Goal: Task Accomplishment & Management: Create kit or bundle

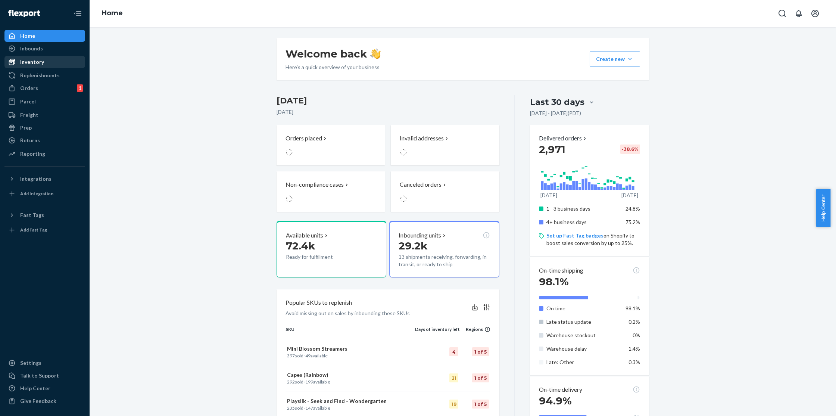
click at [43, 66] on div "Inventory" at bounding box center [44, 62] width 79 height 10
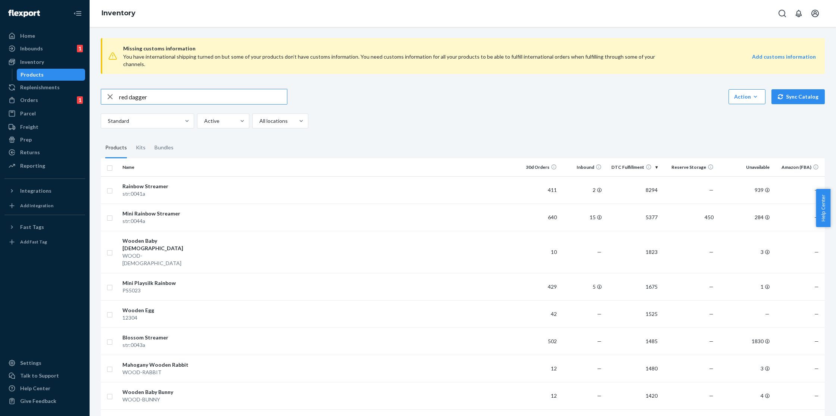
type input "red dagger"
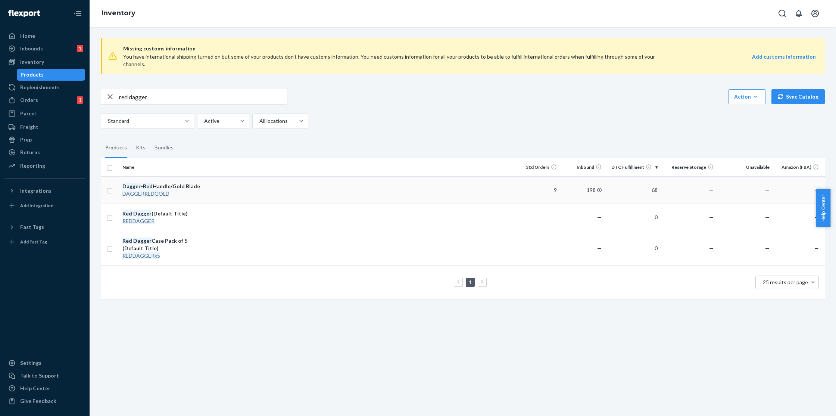
click at [182, 182] on div "Dagger - Red Handle/Gold Blade" at bounding box center [161, 185] width 78 height 7
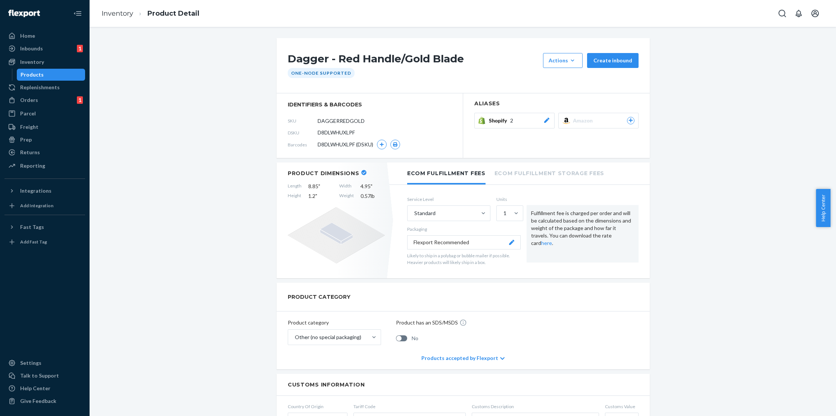
click at [491, 117] on span "Shopify" at bounding box center [499, 120] width 21 height 7
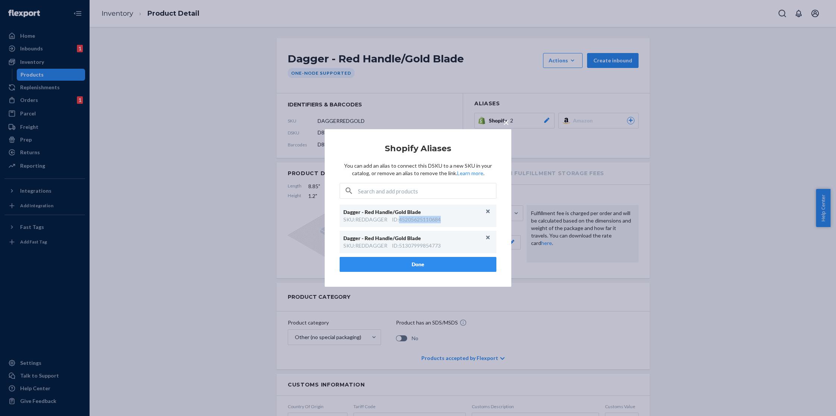
drag, startPoint x: 443, startPoint y: 219, endPoint x: 400, endPoint y: 222, distance: 43.0
click at [400, 222] on div "SKU : REDDAGGER ID : 45205625110684" at bounding box center [417, 219] width 149 height 7
copy div "45205625110684"
click at [488, 212] on button "Unlink" at bounding box center [487, 211] width 11 height 11
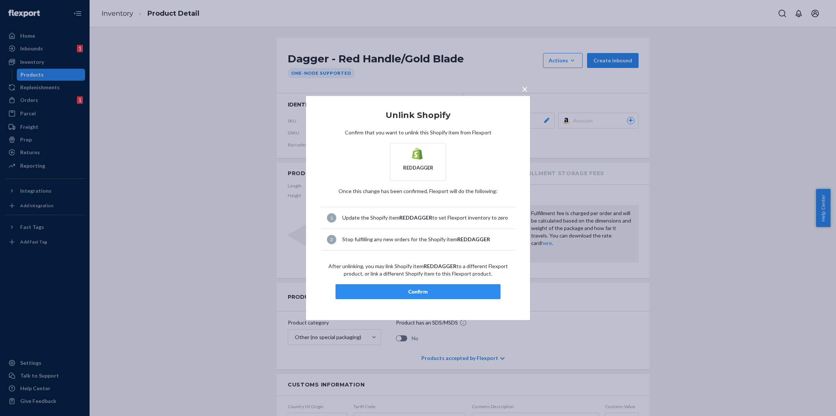
drag, startPoint x: 414, startPoint y: 296, endPoint x: 413, endPoint y: 268, distance: 27.6
click at [414, 296] on button "Confirm" at bounding box center [417, 291] width 165 height 15
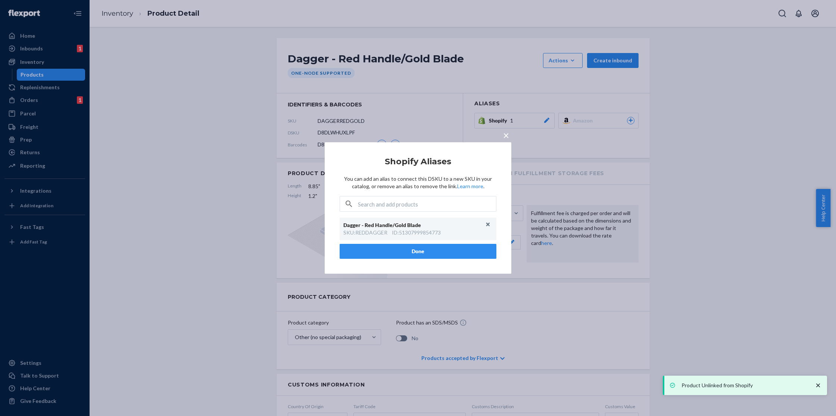
click at [242, 79] on div "× Shopify Aliases You can add an alias to connect this DSKU to a new SKU in you…" at bounding box center [418, 208] width 836 height 416
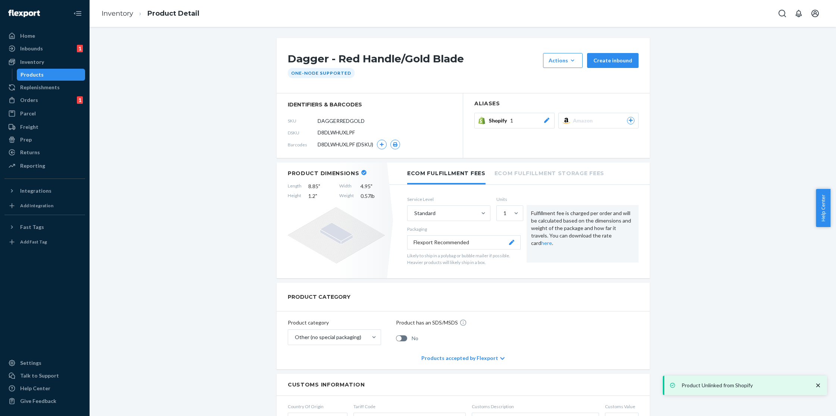
click at [112, 21] on ol "Inventory Product Detail" at bounding box center [150, 14] width 110 height 22
click at [117, 10] on link "Inventory" at bounding box center [117, 13] width 32 height 8
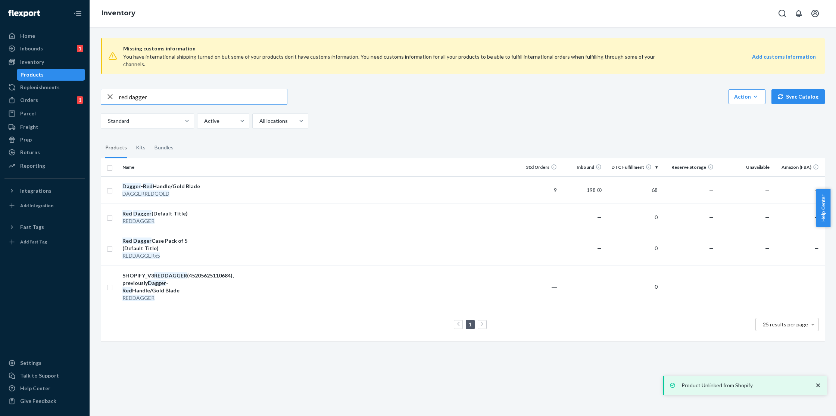
drag, startPoint x: 154, startPoint y: 87, endPoint x: 127, endPoint y: 85, distance: 26.9
click at [127, 89] on input "red dagger" at bounding box center [203, 96] width 168 height 15
type input "r"
type input "knight"
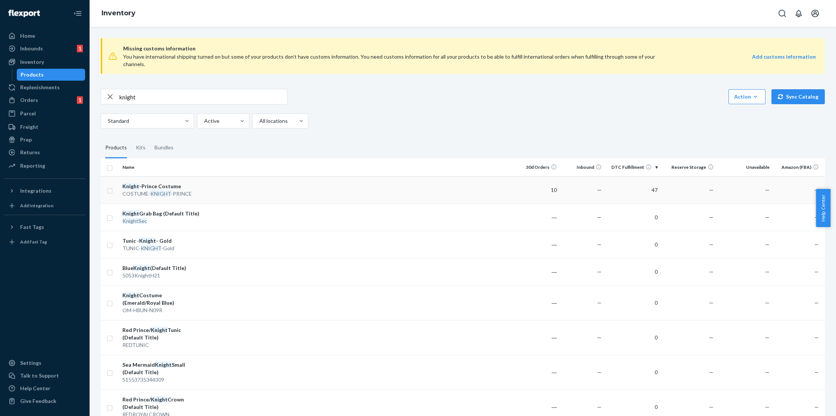
click at [206, 185] on td at bounding box center [358, 189] width 311 height 27
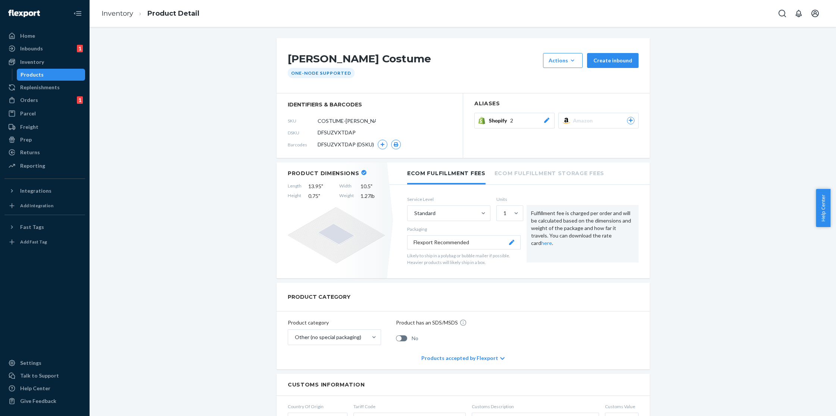
click at [496, 121] on span "Shopify" at bounding box center [499, 120] width 21 height 7
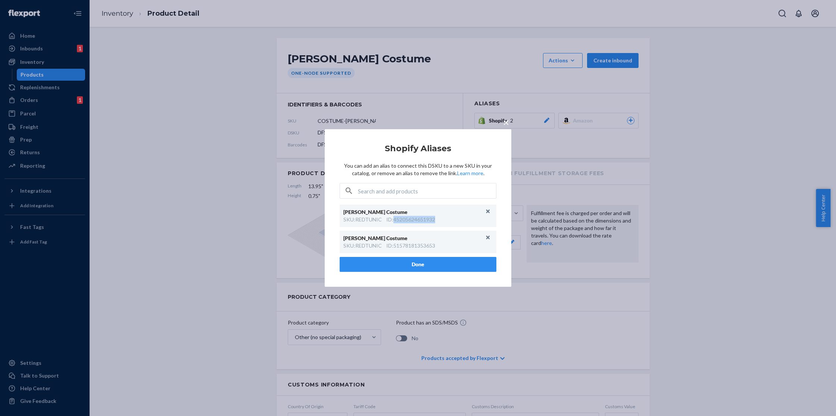
drag, startPoint x: 448, startPoint y: 220, endPoint x: 393, endPoint y: 219, distance: 54.9
click at [393, 219] on div "SKU : REDTUNIC ID : 45205624651932" at bounding box center [417, 219] width 149 height 7
copy div "45205624651932"
click at [489, 213] on button "Unlink" at bounding box center [487, 211] width 11 height 11
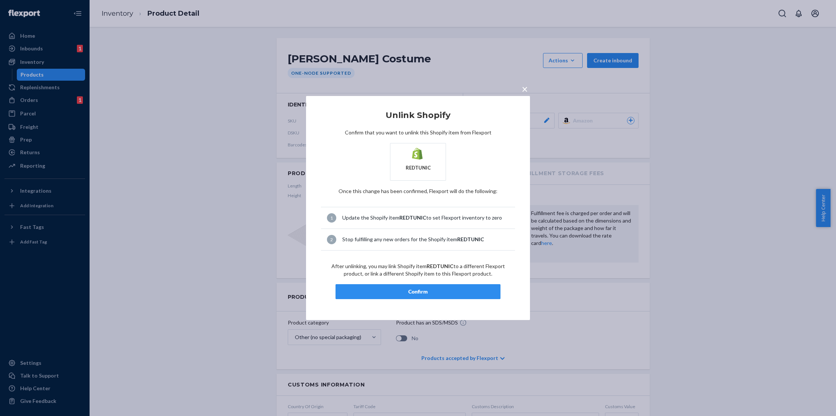
click at [404, 291] on div "Confirm" at bounding box center [418, 291] width 152 height 7
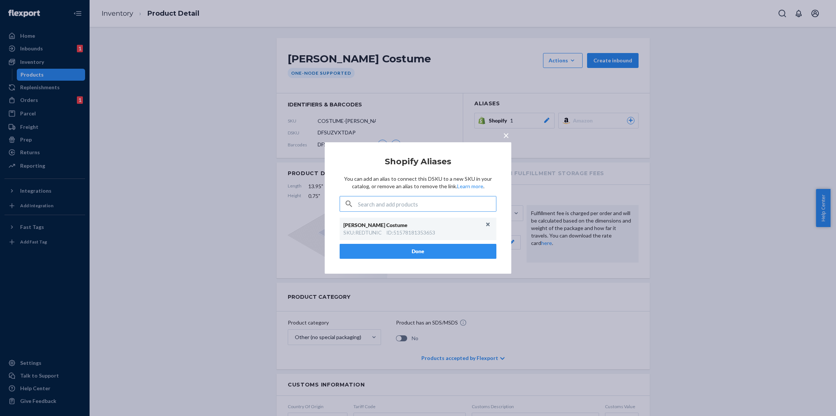
click at [198, 50] on div "× Shopify Aliases You can add an alias to connect this DSKU to a new SKU in you…" at bounding box center [418, 208] width 836 height 416
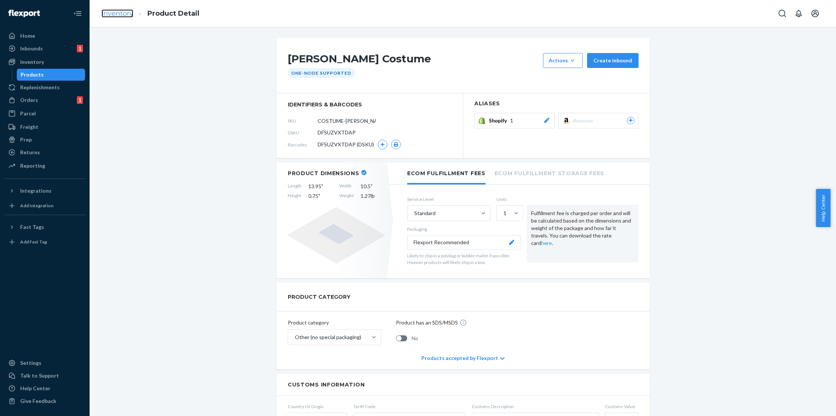
click at [118, 15] on link "Inventory" at bounding box center [117, 13] width 32 height 8
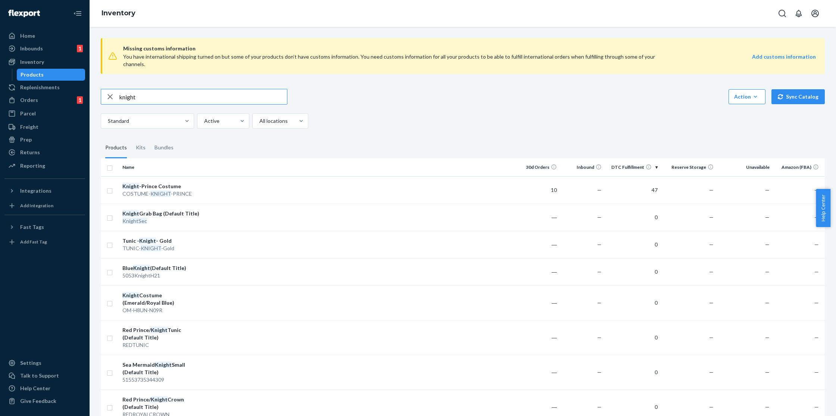
drag, startPoint x: 167, startPoint y: 85, endPoint x: 139, endPoint y: 94, distance: 30.1
click at [139, 94] on input "knight" at bounding box center [203, 96] width 168 height 15
type input "royal crown"
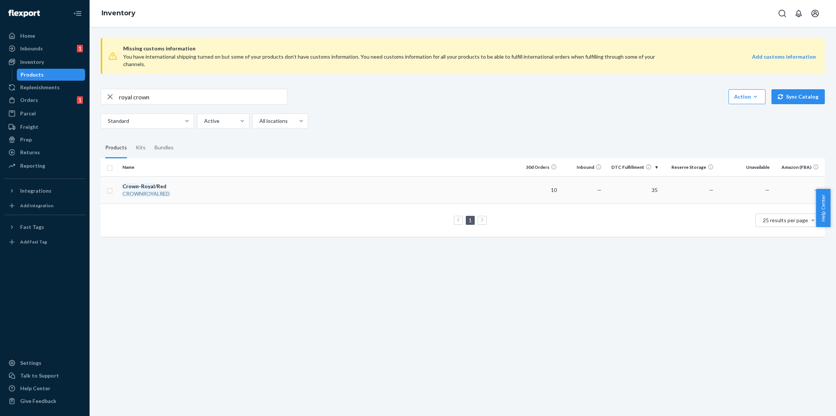
click at [191, 176] on td "Crown - Royal /Red CROWNROYALRED" at bounding box center [161, 189] width 84 height 27
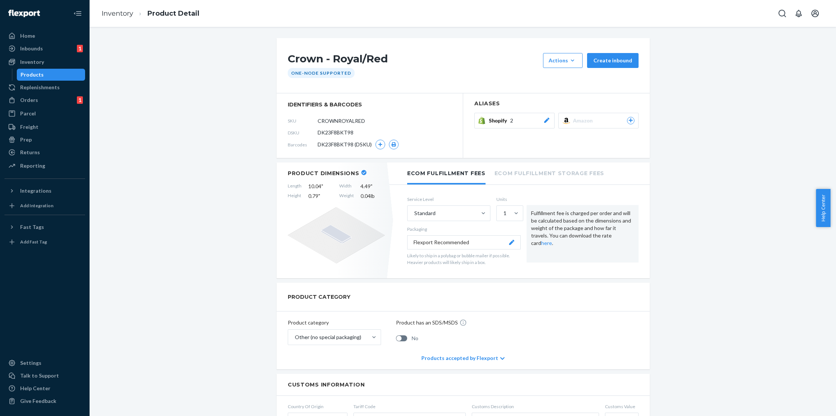
click at [497, 114] on button "Shopify 2" at bounding box center [514, 121] width 80 height 16
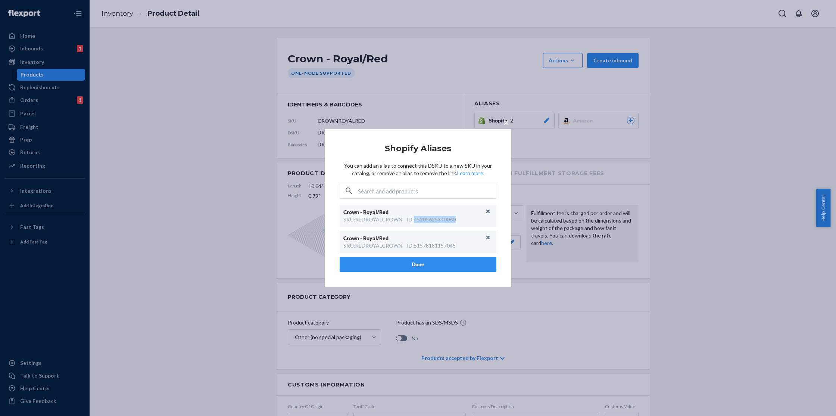
drag, startPoint x: 464, startPoint y: 220, endPoint x: 416, endPoint y: 221, distance: 48.5
click at [416, 221] on div "SKU : REDROYALCROWN ID : 45205625340060" at bounding box center [417, 219] width 149 height 7
copy div "45205625340060"
click at [489, 213] on button "Unlink" at bounding box center [487, 211] width 11 height 11
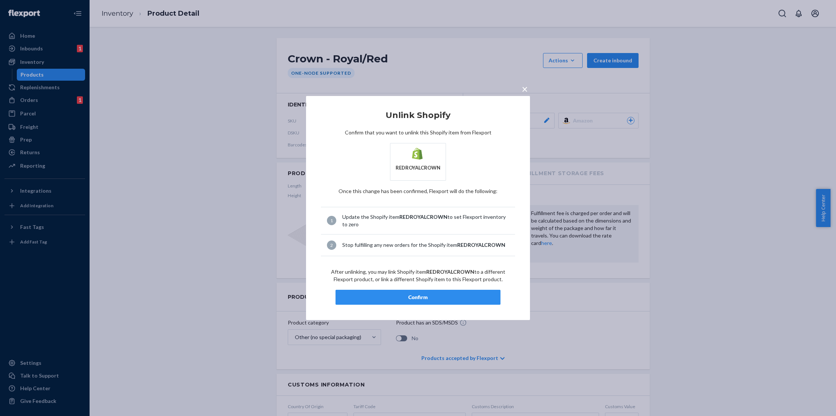
click at [388, 301] on button "Confirm" at bounding box center [417, 296] width 165 height 15
click at [197, 69] on div "× Unlink Shopify Confirm that you want to unlink this Shopify item from Flexpor…" at bounding box center [418, 208] width 836 height 416
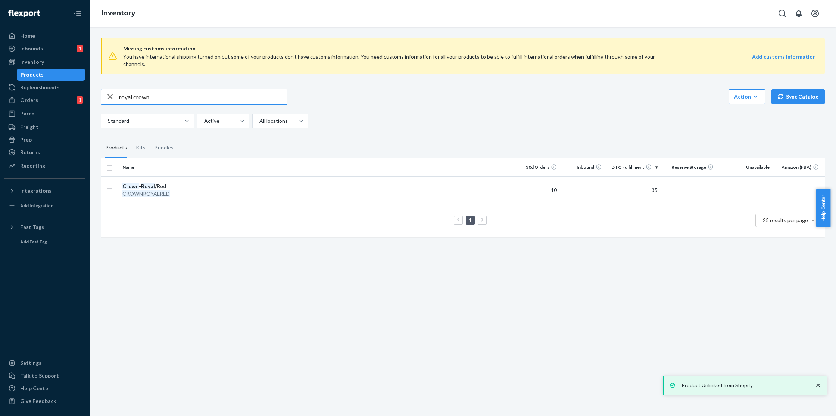
drag, startPoint x: 168, startPoint y: 86, endPoint x: 109, endPoint y: 86, distance: 58.9
click at [109, 89] on div "royal crown" at bounding box center [194, 96] width 186 height 15
type input "502453"
click at [222, 184] on td at bounding box center [358, 189] width 311 height 27
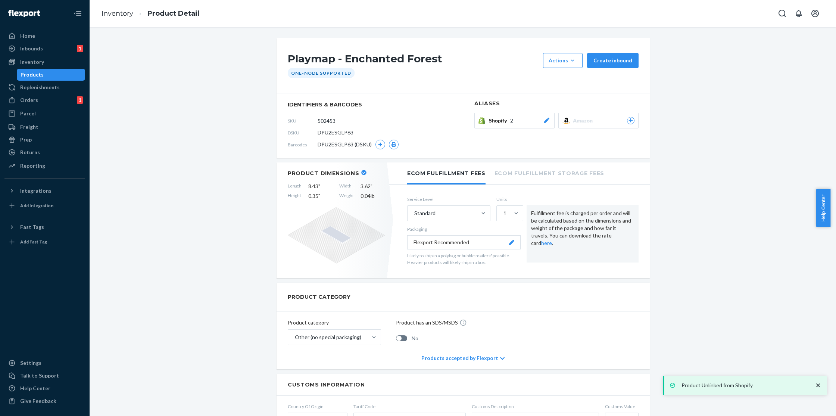
click at [508, 126] on button "Shopify 2" at bounding box center [514, 121] width 80 height 16
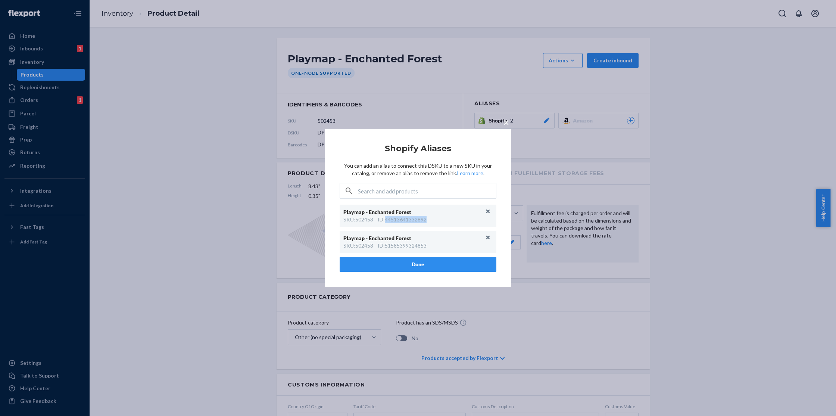
drag, startPoint x: 431, startPoint y: 219, endPoint x: 387, endPoint y: 219, distance: 44.0
click at [387, 219] on div "SKU : 502453 ID : 44513641332892" at bounding box center [417, 219] width 149 height 7
copy div "44513641332892"
click at [484, 210] on button "Unlink" at bounding box center [487, 211] width 11 height 11
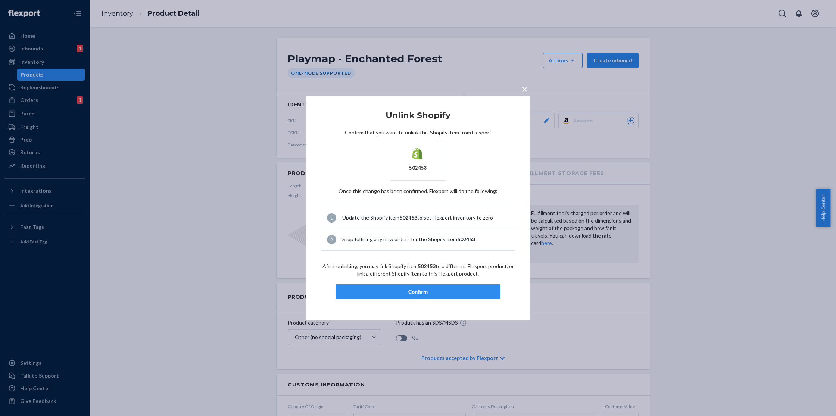
click at [453, 292] on div "Confirm" at bounding box center [418, 291] width 152 height 7
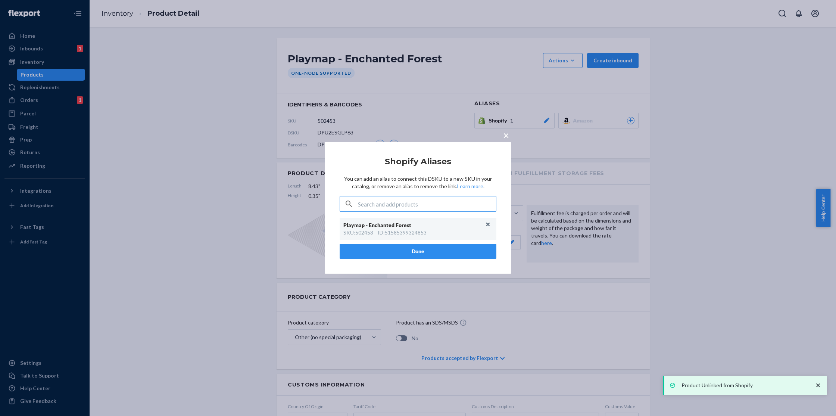
click at [141, 81] on div "× Shopify Aliases You can add an alias to connect this DSKU to a new SKU in you…" at bounding box center [418, 208] width 836 height 416
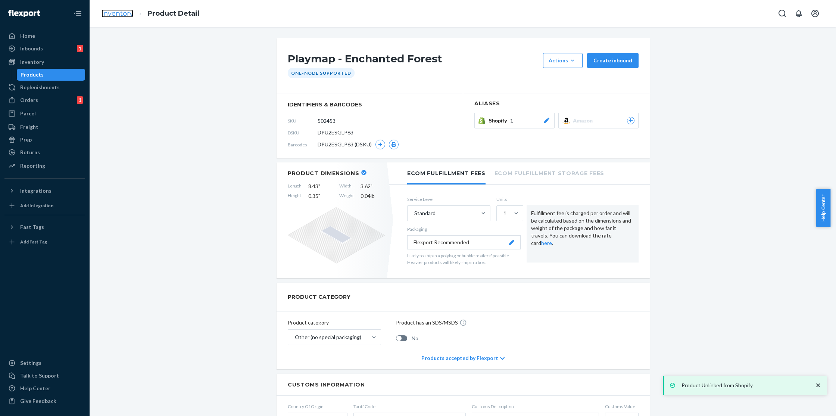
click at [124, 13] on link "Inventory" at bounding box center [117, 13] width 32 height 8
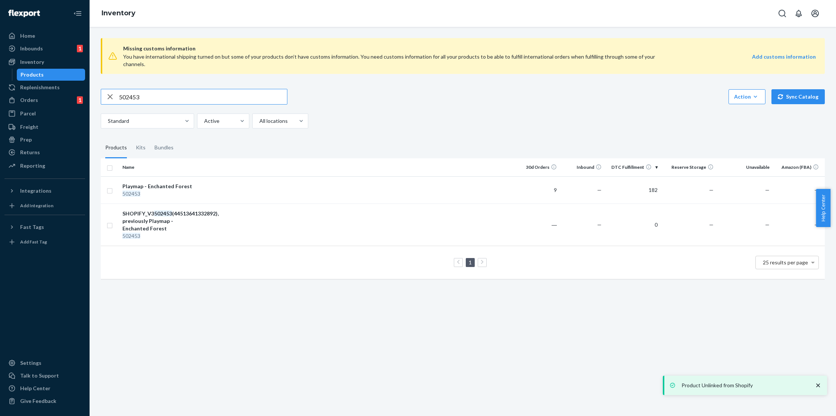
drag, startPoint x: 155, startPoint y: 92, endPoint x: 116, endPoint y: 87, distance: 39.4
click at [116, 89] on div "502453" at bounding box center [194, 96] width 186 height 15
type input "GAMEPCSENCHFOR"
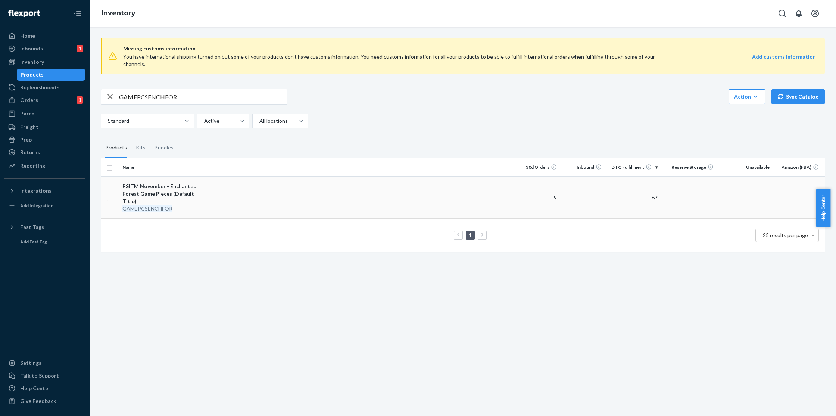
click at [197, 182] on div "PSITM November - Enchanted Forest Game Pieces (Default Title)" at bounding box center [161, 193] width 78 height 22
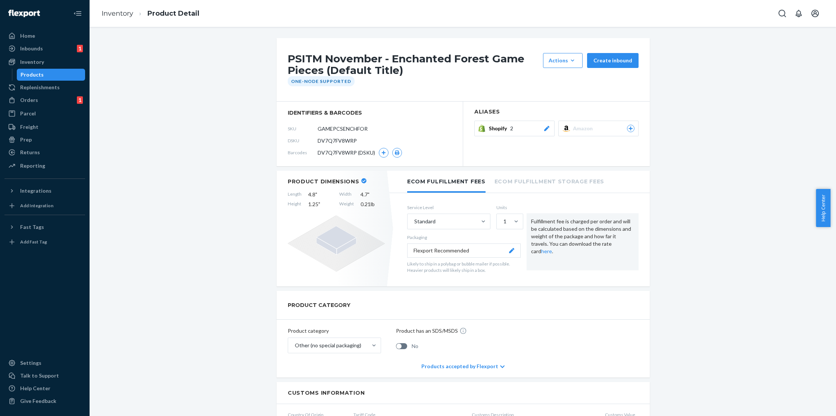
click at [497, 128] on span "Shopify" at bounding box center [499, 128] width 21 height 7
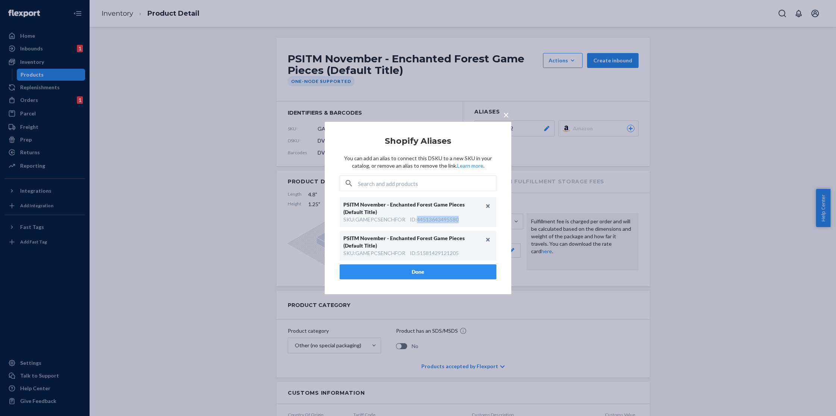
drag, startPoint x: 465, startPoint y: 217, endPoint x: 418, endPoint y: 220, distance: 46.7
click at [418, 220] on div "SKU : GAMEPCSENCHFOR ID : 44513643495580" at bounding box center [417, 219] width 149 height 7
copy div "44513643495580"
click at [488, 207] on button "Unlink" at bounding box center [487, 205] width 11 height 11
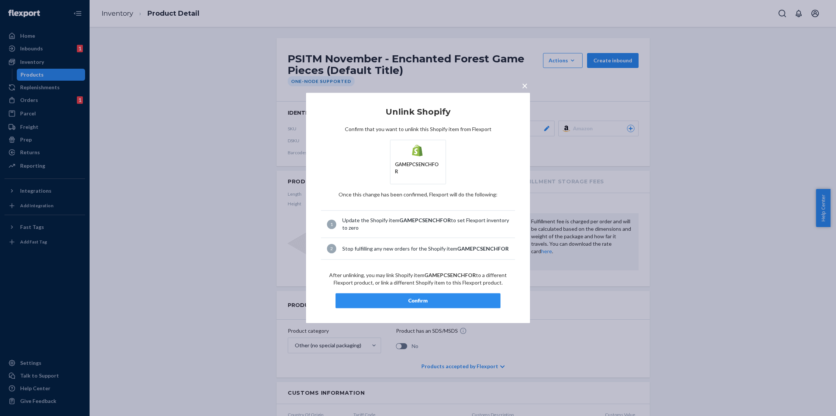
click at [406, 301] on button "Confirm" at bounding box center [417, 300] width 165 height 15
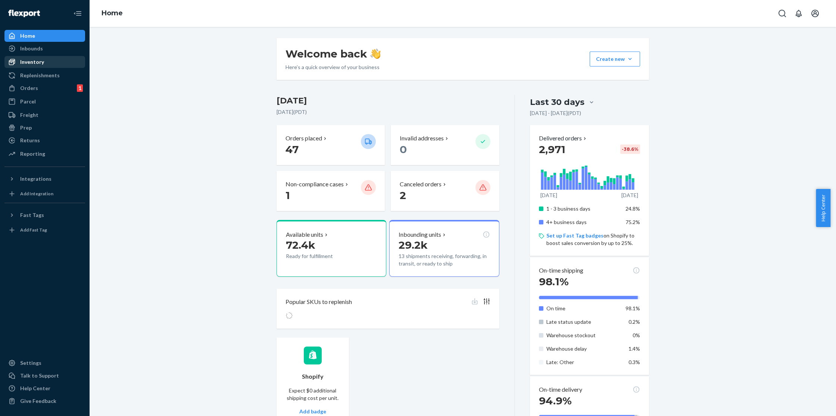
click at [47, 60] on div "Inventory" at bounding box center [44, 62] width 79 height 10
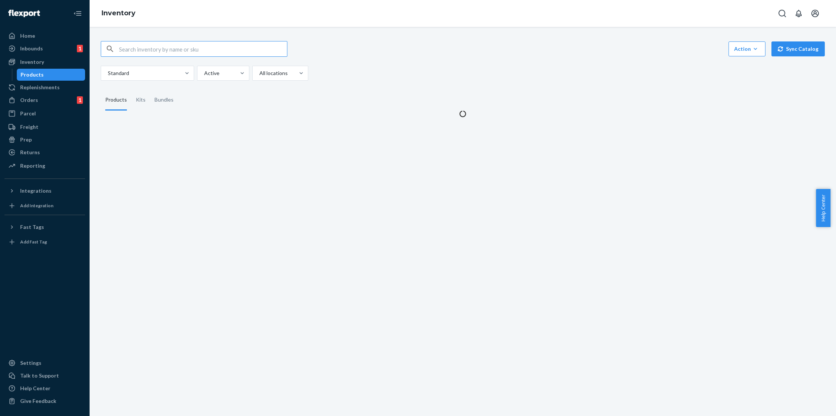
click at [253, 53] on input "text" at bounding box center [203, 48] width 168 height 15
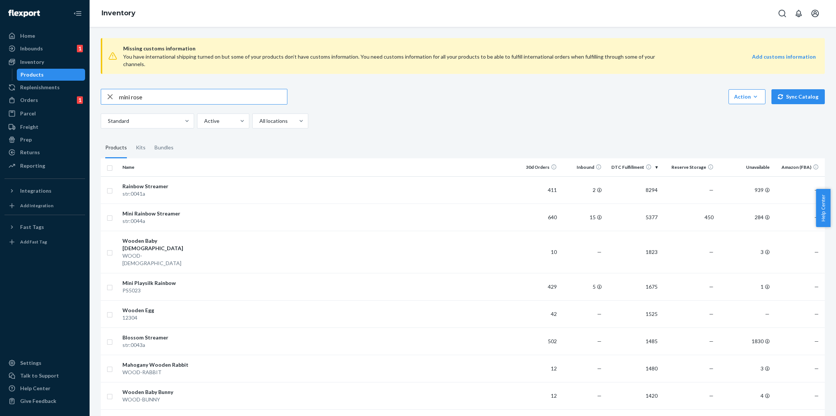
type input "mini rose"
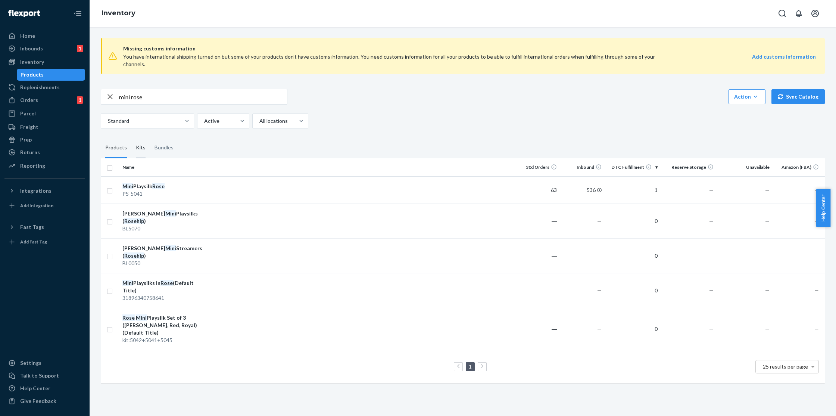
click at [142, 137] on div "Kits" at bounding box center [141, 147] width 10 height 21
click at [131, 137] on input "Kits" at bounding box center [131, 137] width 0 height 0
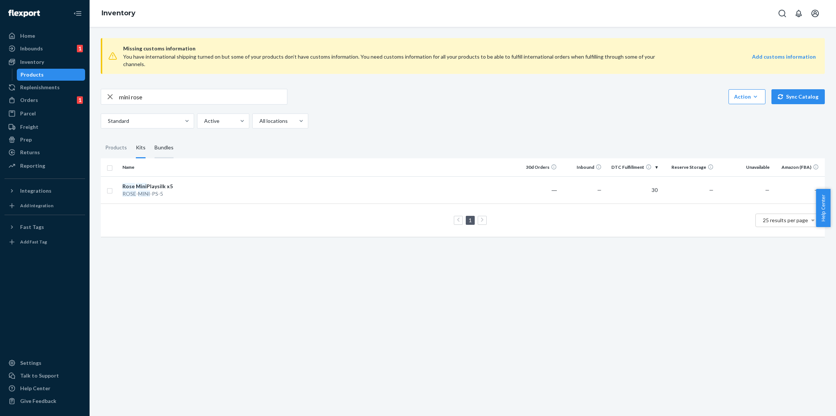
click at [162, 144] on div "Bundles" at bounding box center [163, 147] width 19 height 21
click at [150, 137] on input "Bundles" at bounding box center [150, 137] width 0 height 0
click at [160, 182] on div "Mini Rose PS Virtual Bundle" at bounding box center [238, 185] width 263 height 7
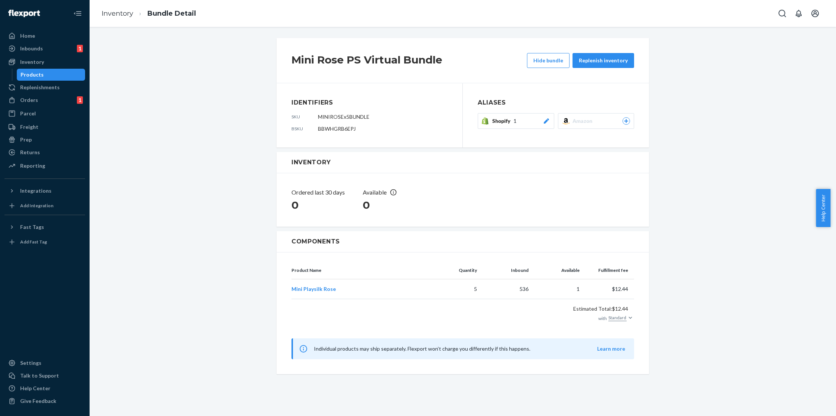
click at [513, 122] on div "Shopify 1" at bounding box center [521, 120] width 58 height 7
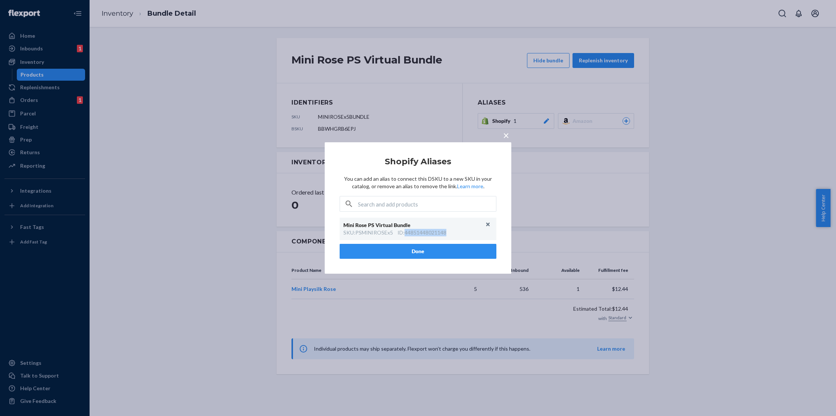
drag, startPoint x: 452, startPoint y: 231, endPoint x: 405, endPoint y: 234, distance: 46.3
click at [405, 234] on div "SKU : PSMINIROSEx5 ID : 44851448021148" at bounding box center [417, 232] width 149 height 7
copy div "44851448021148"
click at [489, 225] on button "Unlink" at bounding box center [487, 224] width 11 height 11
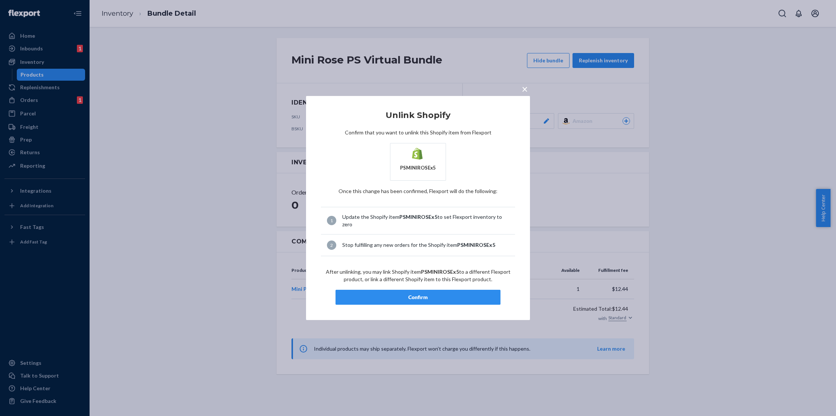
click at [448, 292] on button "Confirm" at bounding box center [417, 296] width 165 height 15
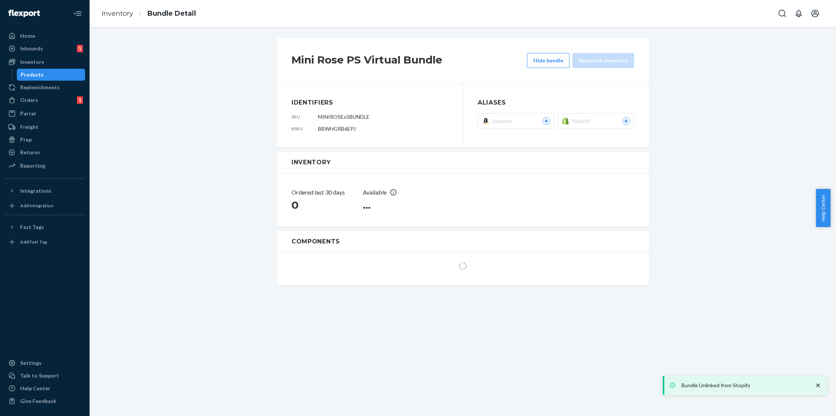
click at [188, 56] on div "Mini Rose PS Virtual Bundle Hide bundle Replenish inventory Identifiers sku MIN…" at bounding box center [462, 161] width 735 height 251
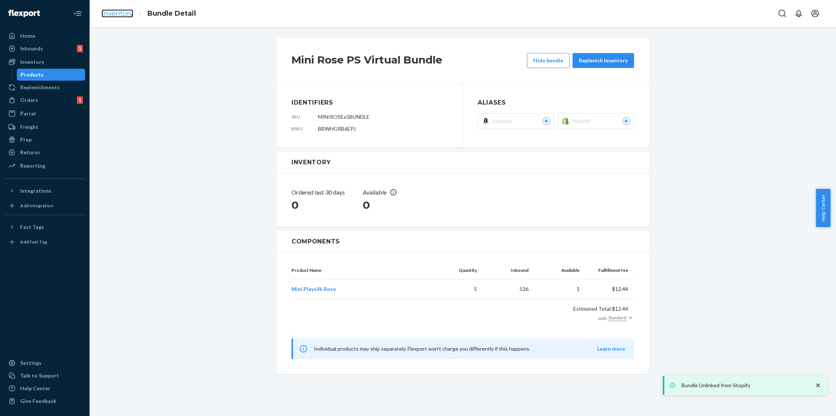
click at [114, 16] on link "Inventory" at bounding box center [117, 13] width 32 height 8
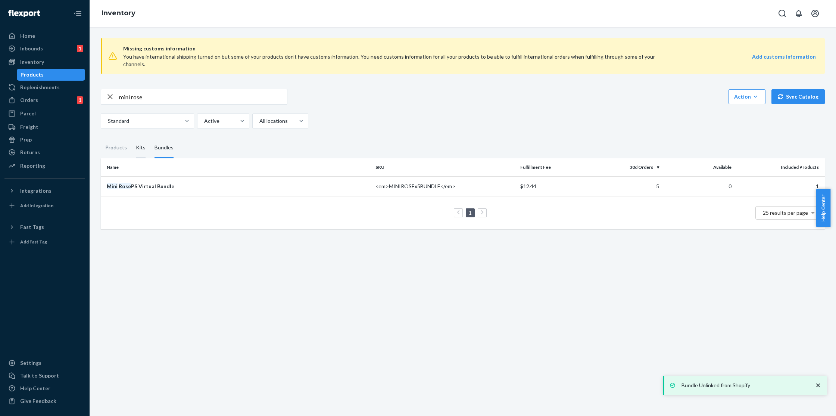
click at [142, 137] on div "Kits" at bounding box center [141, 147] width 10 height 21
click at [131, 137] on input "Kits" at bounding box center [131, 137] width 0 height 0
drag, startPoint x: 188, startPoint y: 185, endPoint x: 252, endPoint y: 184, distance: 64.5
click at [188, 190] on div "ROSE - MINI -PS-5" at bounding box center [161, 193] width 78 height 7
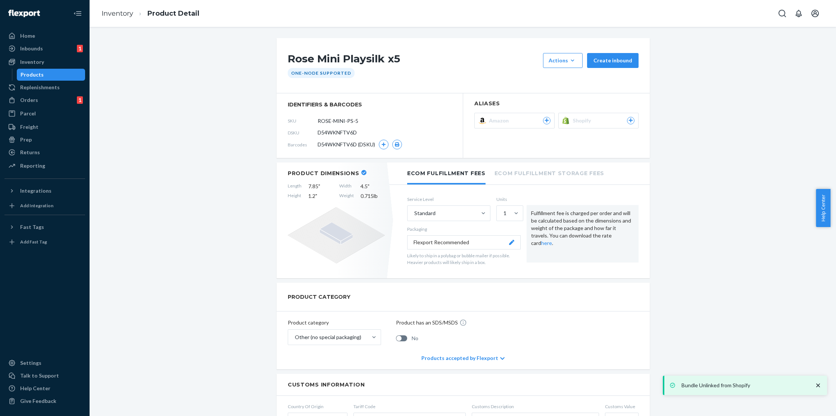
click at [580, 119] on span "Shopify" at bounding box center [583, 120] width 21 height 7
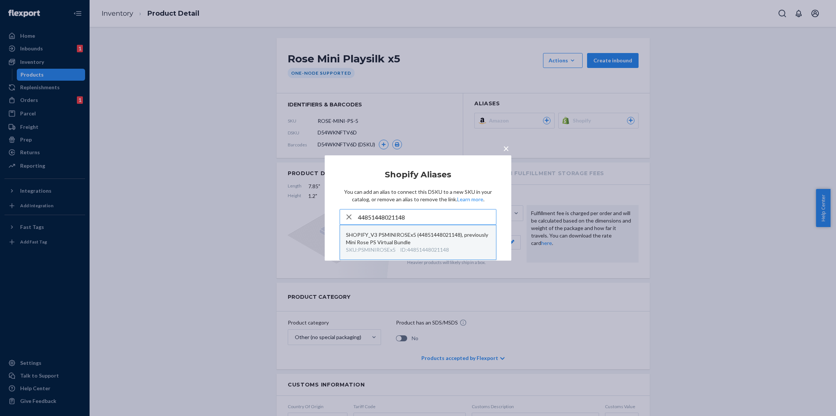
type input "44851448021148"
click at [420, 237] on div "SHOPIFY_V3 PSMINIROSEx5 (44851448021148), previously Mini Rose PS Virtual Bundle" at bounding box center [418, 238] width 144 height 15
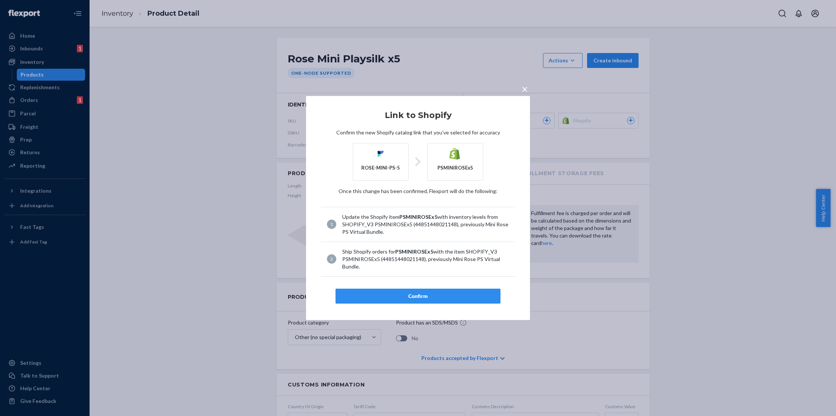
click at [425, 299] on div "Confirm" at bounding box center [418, 295] width 152 height 7
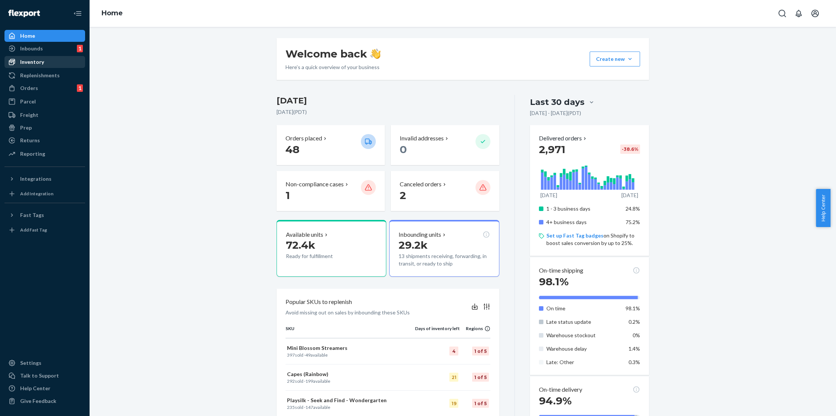
click at [40, 64] on div "Inventory" at bounding box center [32, 61] width 24 height 7
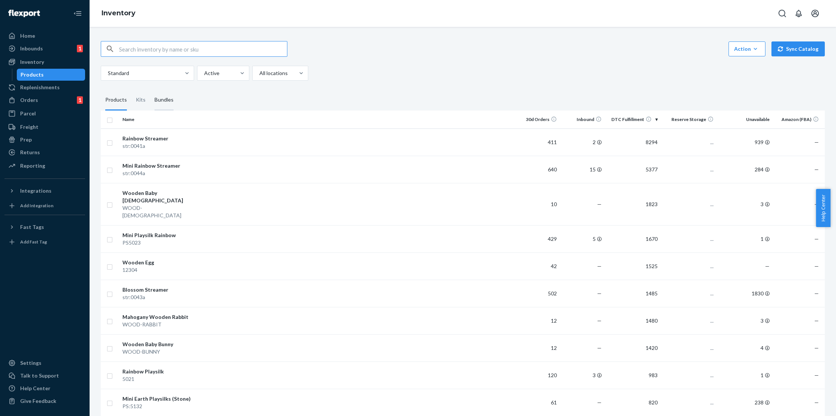
click at [170, 103] on div "Bundles" at bounding box center [163, 100] width 19 height 21
click at [150, 90] on input "Bundles" at bounding box center [150, 90] width 0 height 0
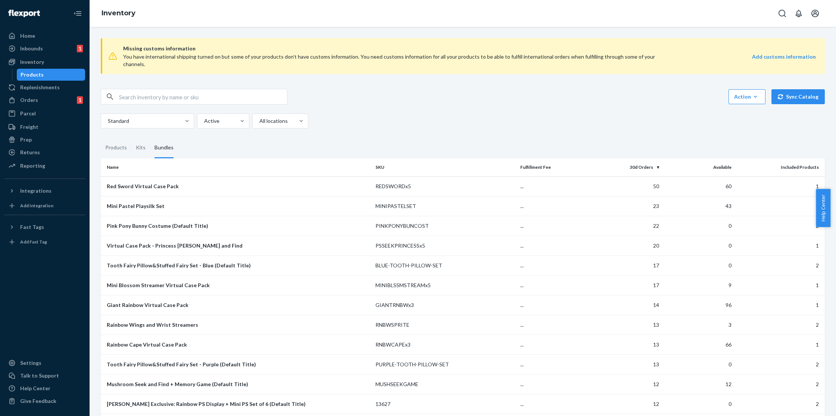
click at [175, 48] on span "Missing customs information" at bounding box center [469, 48] width 692 height 9
click at [154, 93] on input "text" at bounding box center [203, 96] width 168 height 15
type input "[PERSON_NAME]"
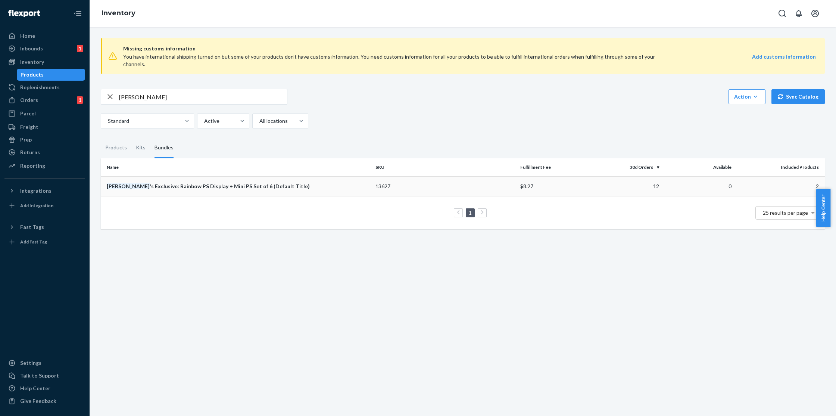
click at [239, 182] on div "[PERSON_NAME] 's Exclusive: Rainbow PS Display + Mini PS Set of 6 (Default Titl…" at bounding box center [238, 185] width 263 height 7
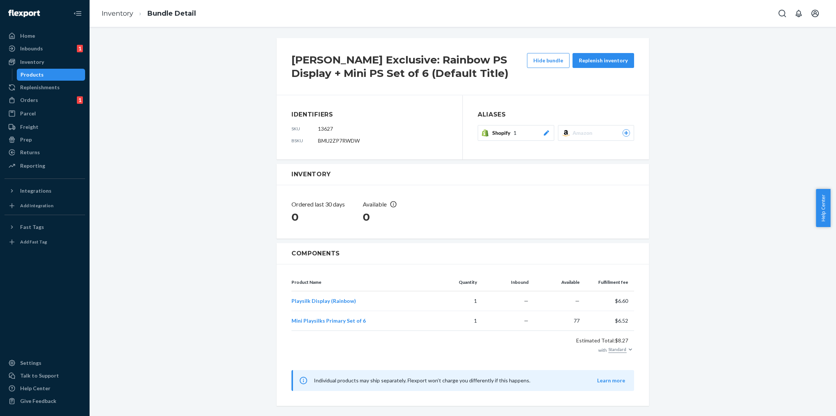
click at [532, 136] on div "Shopify 1" at bounding box center [521, 132] width 58 height 7
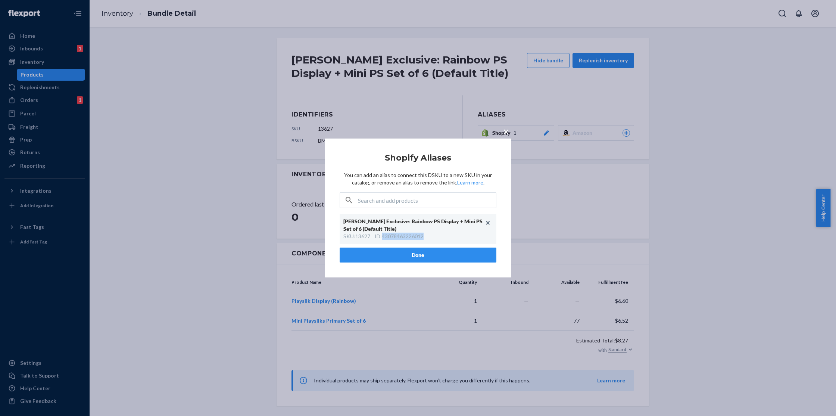
drag, startPoint x: 430, startPoint y: 235, endPoint x: 383, endPoint y: 238, distance: 47.1
click at [383, 238] on div "SKU : 13627 ID : 43078463226012" at bounding box center [417, 235] width 149 height 7
copy div "43078463226012"
click at [489, 225] on button "Unlink" at bounding box center [487, 222] width 11 height 11
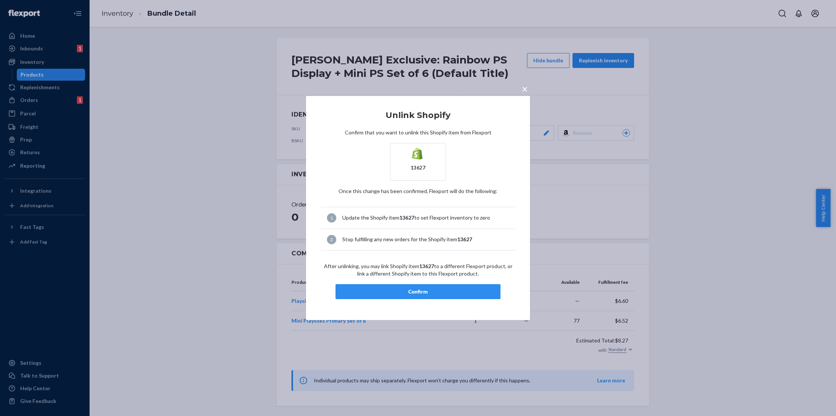
click at [430, 291] on div "Confirm" at bounding box center [418, 291] width 152 height 7
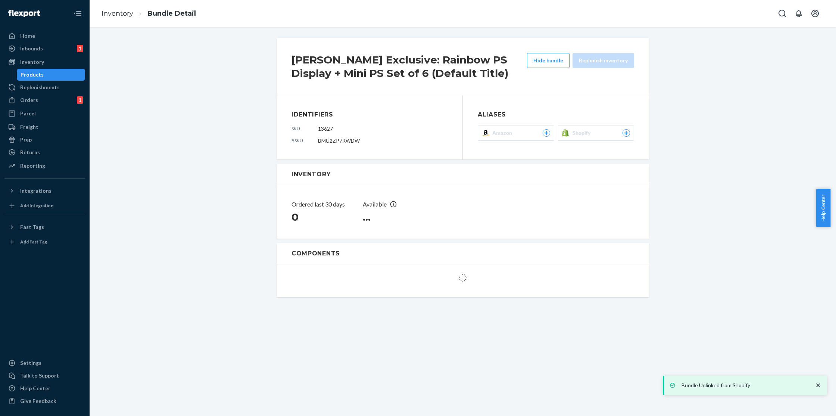
click at [546, 79] on div "Hide bundle Replenish inventory" at bounding box center [580, 66] width 107 height 27
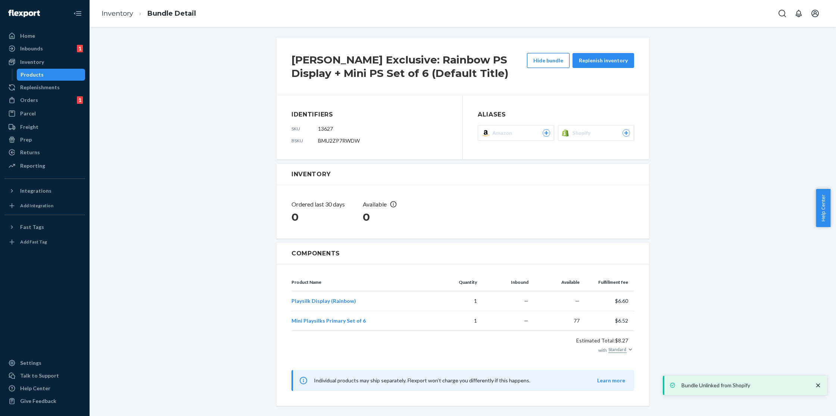
click at [545, 65] on button "Hide bundle" at bounding box center [548, 60] width 43 height 15
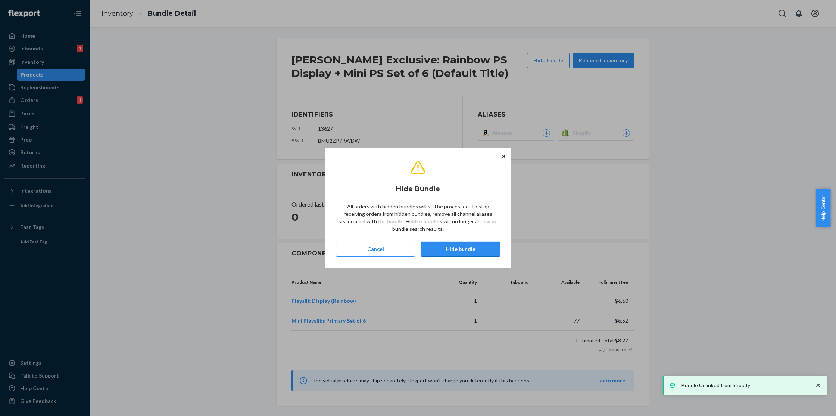
click at [480, 247] on button "Hide bundle" at bounding box center [460, 248] width 79 height 15
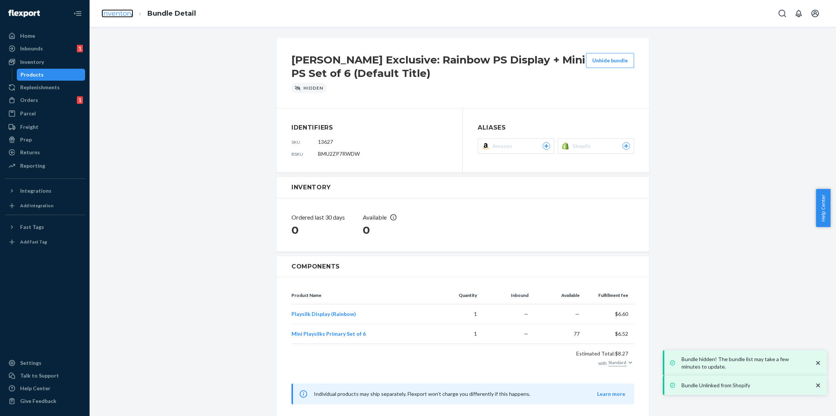
click at [121, 15] on link "Inventory" at bounding box center [117, 13] width 32 height 8
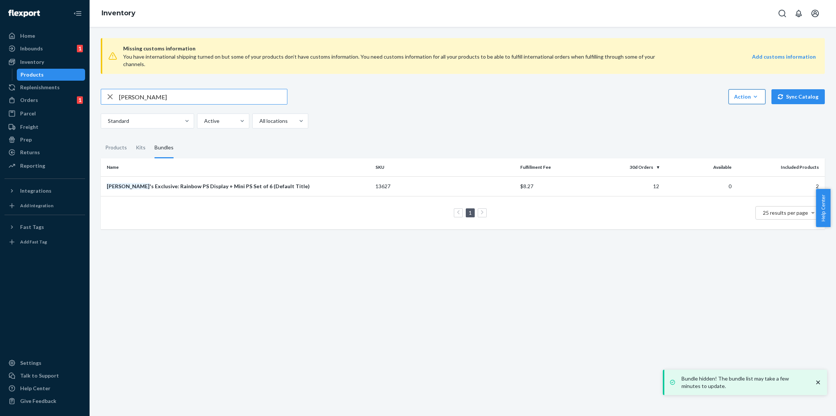
click at [754, 93] on icon "button" at bounding box center [754, 96] width 7 height 7
click at [757, 123] on button "Create kit or bundle" at bounding box center [783, 131] width 107 height 16
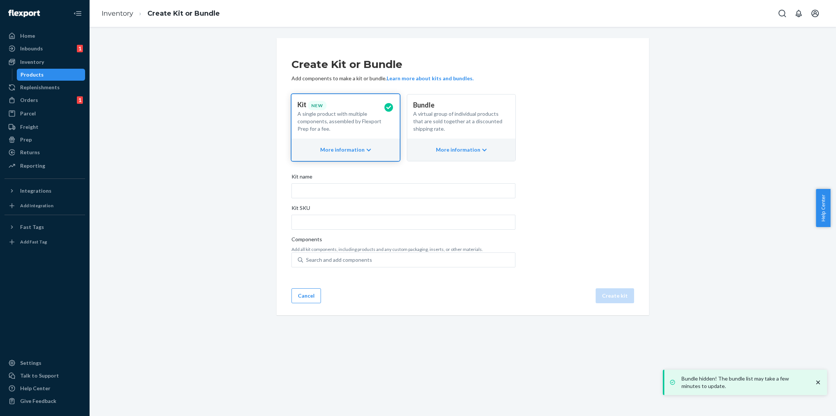
click at [474, 116] on p "A virtual group of individual products that are sold together at a discounted s…" at bounding box center [458, 121] width 90 height 22
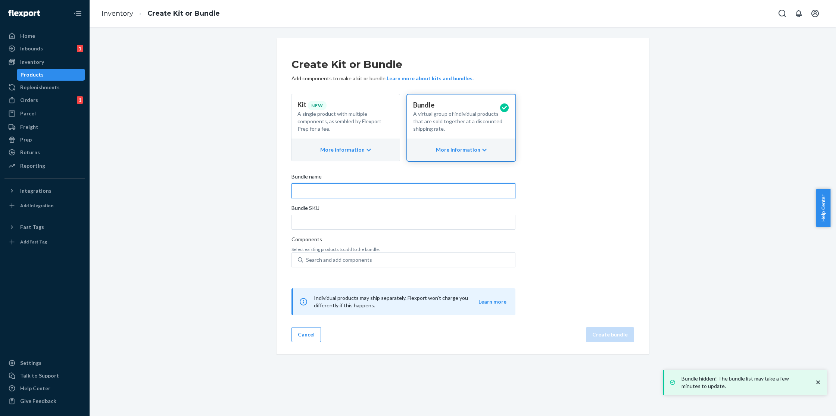
click at [370, 191] on input "Bundle name" at bounding box center [403, 190] width 224 height 15
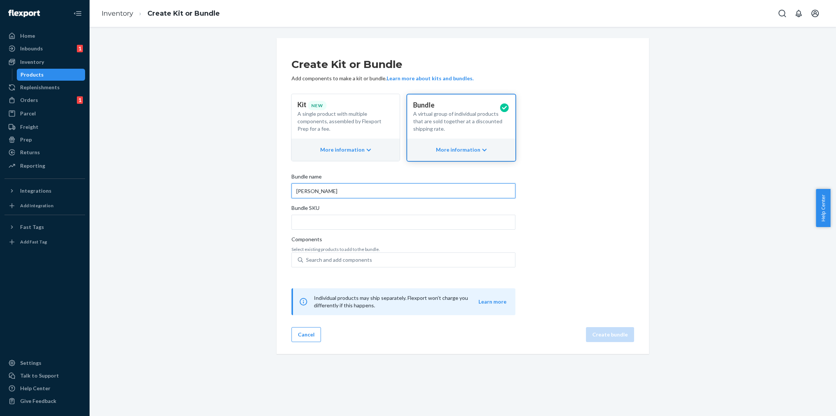
drag, startPoint x: 343, startPoint y: 191, endPoint x: 270, endPoint y: 193, distance: 73.5
click at [271, 193] on div "Create Kit or Bundle Add components to make a kit or bundle. Learn more about k…" at bounding box center [462, 196] width 383 height 316
paste input "Exclusive: Rainbow PS Display + Mini PS Set of 6"
type input "[PERSON_NAME] Exclusive: Rainbow PS Display + Mini PS Set of 6"
click at [324, 220] on input "Bundle SKU" at bounding box center [403, 221] width 224 height 15
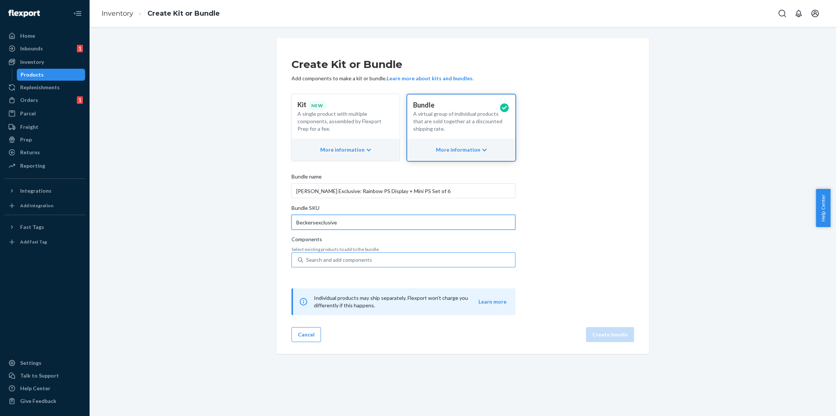
type input "Beckersexclusive"
click at [347, 257] on div "Search and add components" at bounding box center [339, 259] width 66 height 7
click at [307, 257] on input "0 results available. Use Up and Down to choose options, press Enter to select t…" at bounding box center [306, 259] width 1 height 7
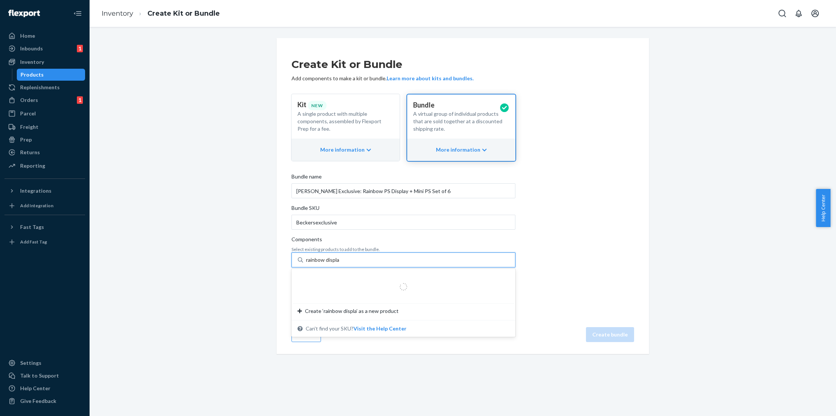
type input "rainbow display"
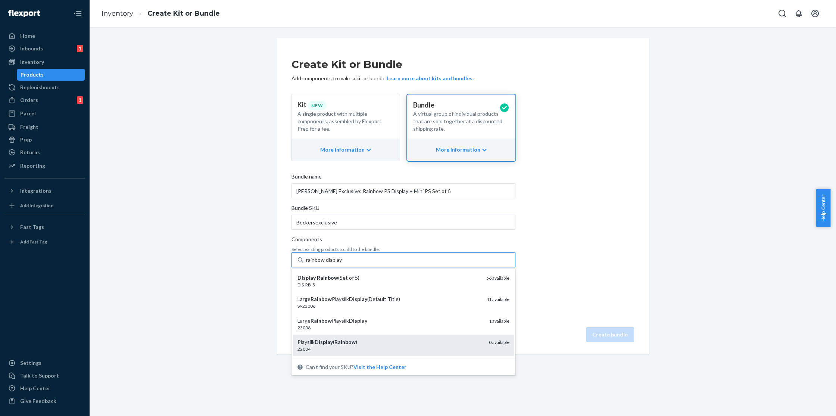
click at [352, 338] on div "Playsilk Display ( Rainbow )" at bounding box center [389, 341] width 185 height 7
click at [342, 263] on input "rainbow display" at bounding box center [324, 259] width 37 height 7
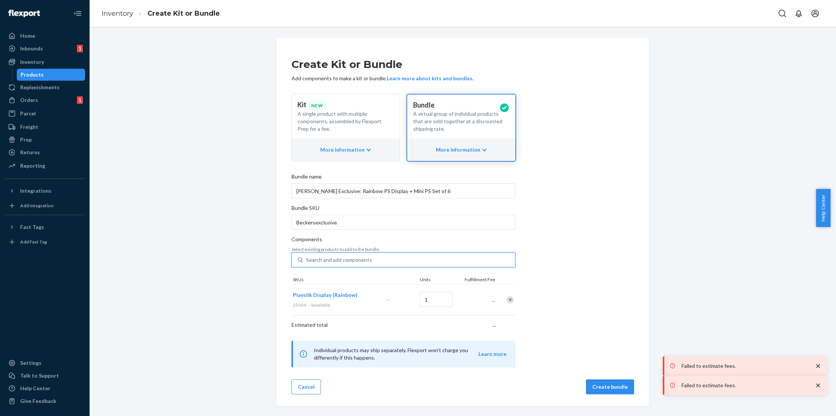
click at [351, 261] on div "Search and add components" at bounding box center [339, 259] width 66 height 7
click at [307, 261] on input "0 results available. Select is focused ,type to refine list, press Down to open…" at bounding box center [306, 259] width 1 height 7
type input "mini rose"
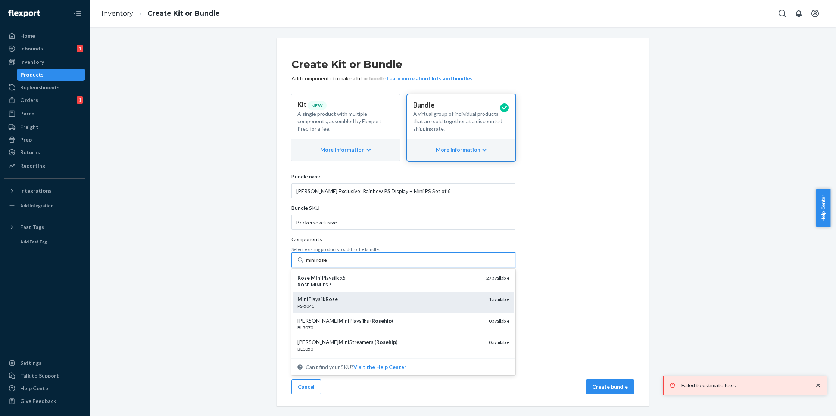
click at [341, 299] on div "Mini Playsilk Rose" at bounding box center [389, 298] width 185 height 7
click at [328, 263] on input "mini rose" at bounding box center [317, 259] width 22 height 7
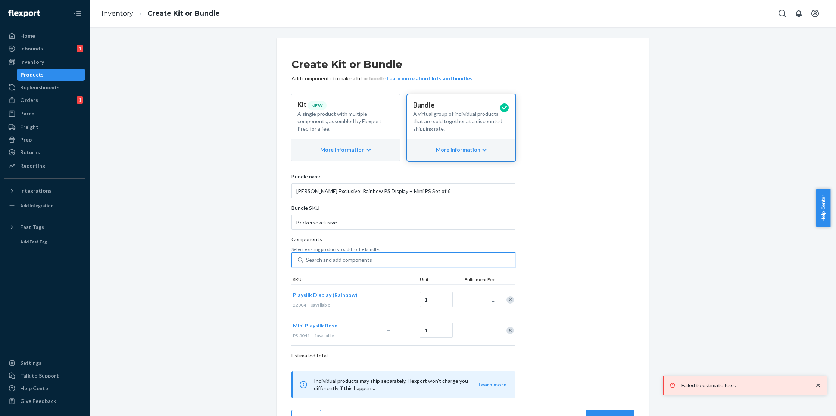
click at [346, 261] on div "Search and add components" at bounding box center [339, 259] width 66 height 7
click at [307, 261] on input "0 results available. Select is focused ,type to refine list, press Down to open…" at bounding box center [306, 259] width 1 height 7
type input "m"
type input "yellow"
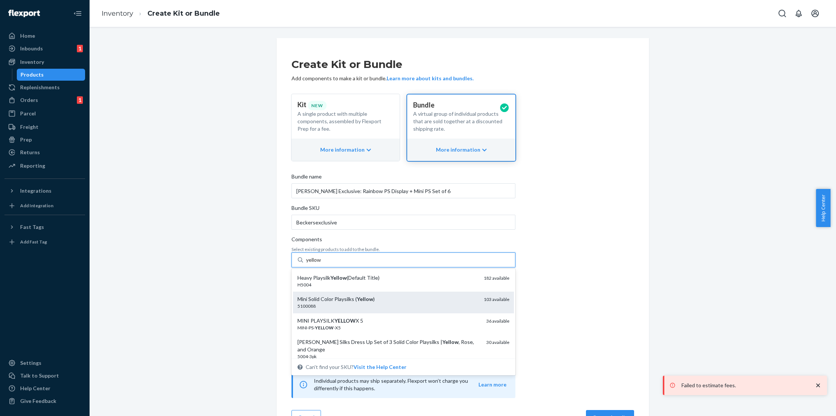
click at [354, 308] on div "5100088" at bounding box center [387, 306] width 180 height 6
click at [322, 263] on input "yellow" at bounding box center [314, 259] width 16 height 7
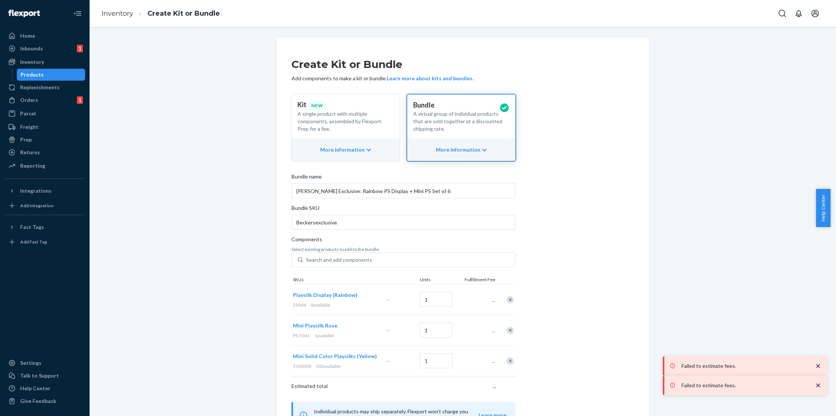
click at [506, 330] on div "Remove Item" at bounding box center [509, 329] width 7 height 7
click at [307, 263] on input "Search and add components" at bounding box center [306, 259] width 1 height 7
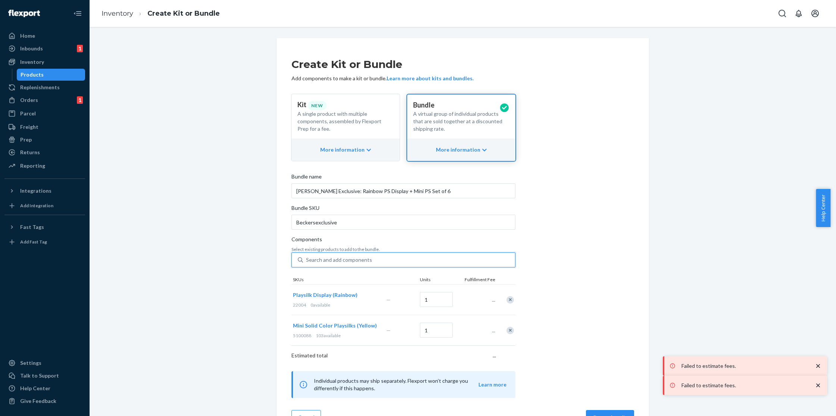
click at [333, 261] on div "Search and add components" at bounding box center [339, 259] width 66 height 7
click at [307, 261] on input "0 results available. Select is focused ,type to refine list, press Down to open…" at bounding box center [306, 259] width 1 height 7
type input "rose"
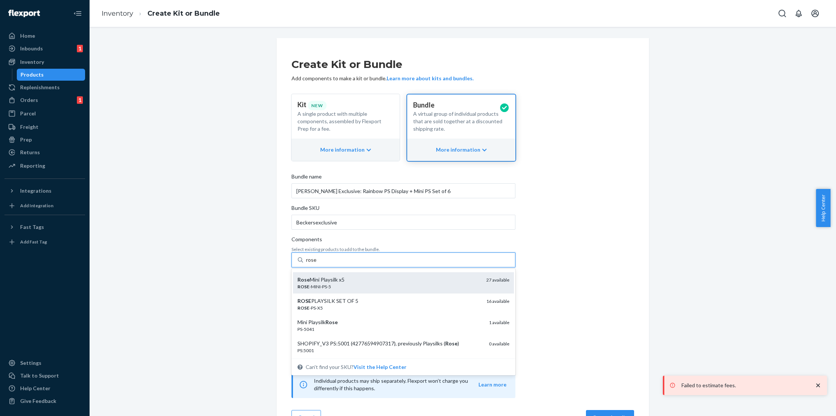
scroll to position [53, 0]
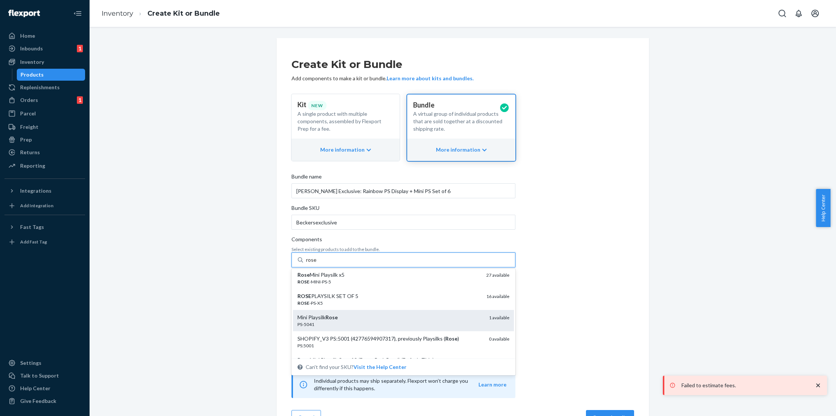
click at [326, 314] on em "Rose" at bounding box center [331, 317] width 12 height 6
click at [317, 263] on input "rose" at bounding box center [311, 259] width 11 height 7
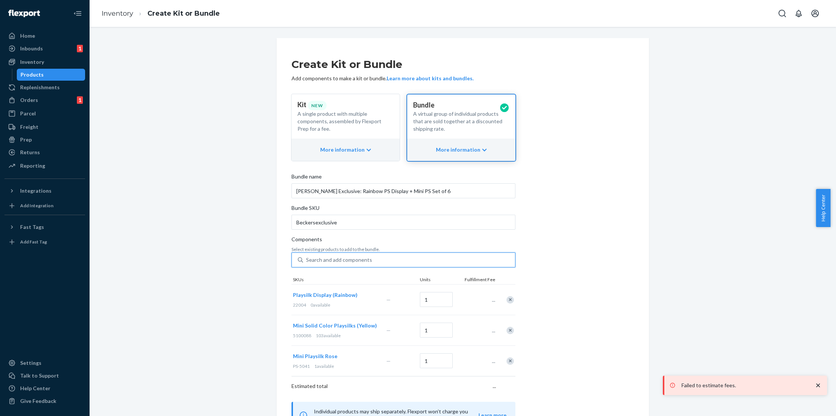
click at [330, 261] on div "Search and add components" at bounding box center [339, 259] width 66 height 7
click at [307, 261] on input "0 results available. Select is focused ,type to refine list, press Down to open…" at bounding box center [306, 259] width 1 height 7
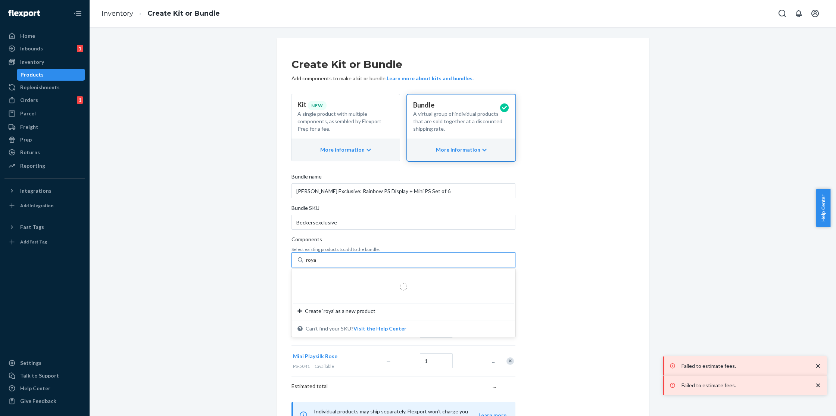
type input "royal"
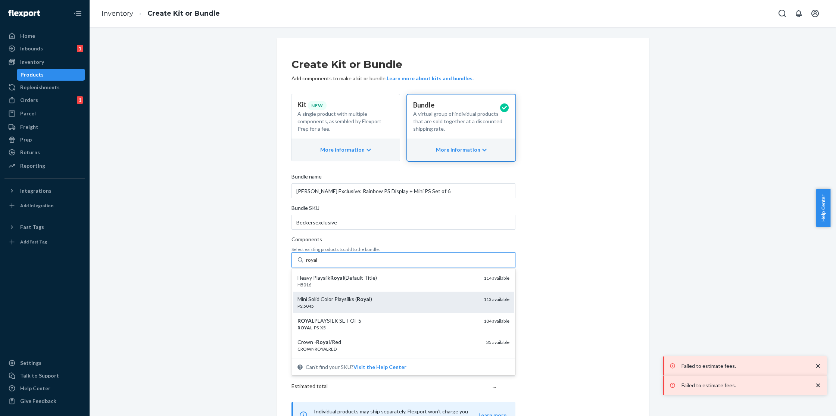
click at [338, 305] on div "PS:5045" at bounding box center [387, 306] width 180 height 6
click at [318, 263] on input "royal" at bounding box center [312, 259] width 12 height 7
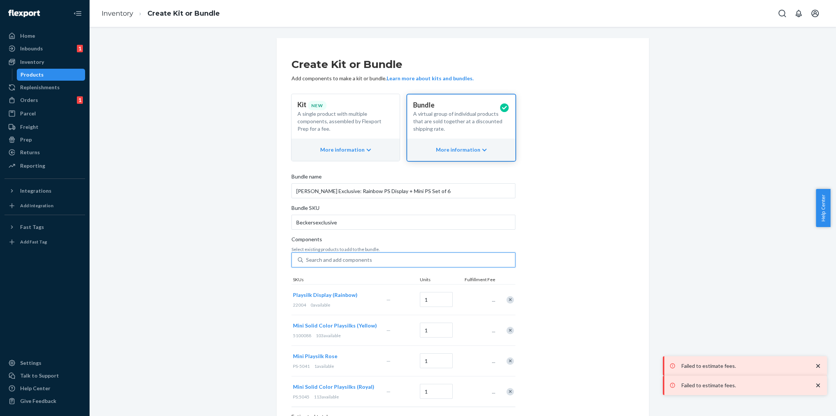
click at [328, 262] on div "Search and add components" at bounding box center [339, 259] width 66 height 7
click at [307, 262] on input "0 results available. Select is focused ,type to refine list, press Down to open…" at bounding box center [306, 259] width 1 height 7
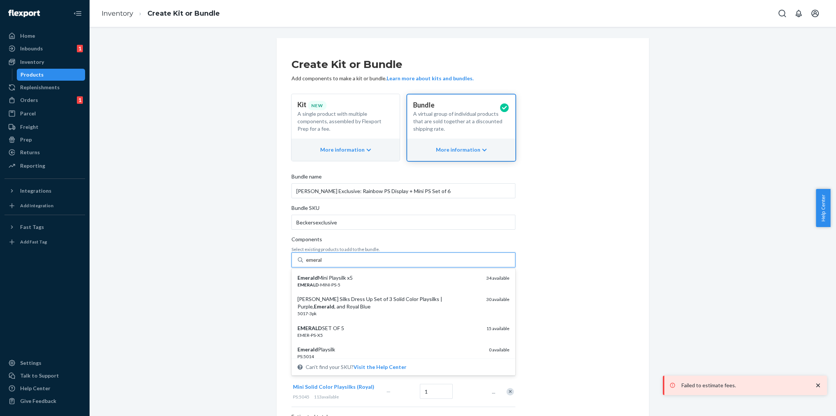
type input "emerald"
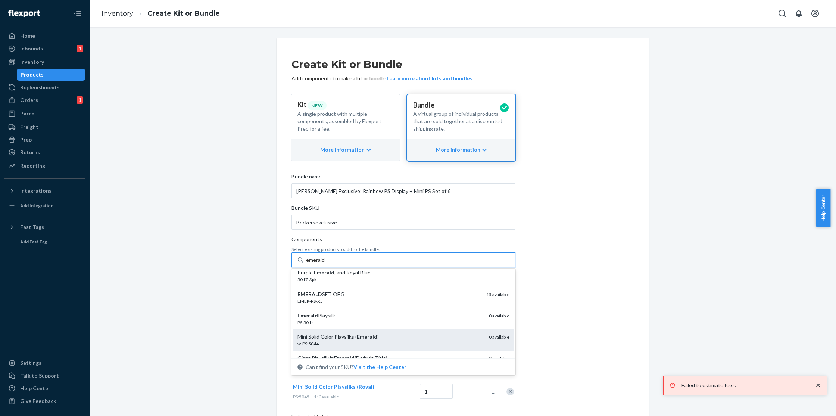
scroll to position [39, 0]
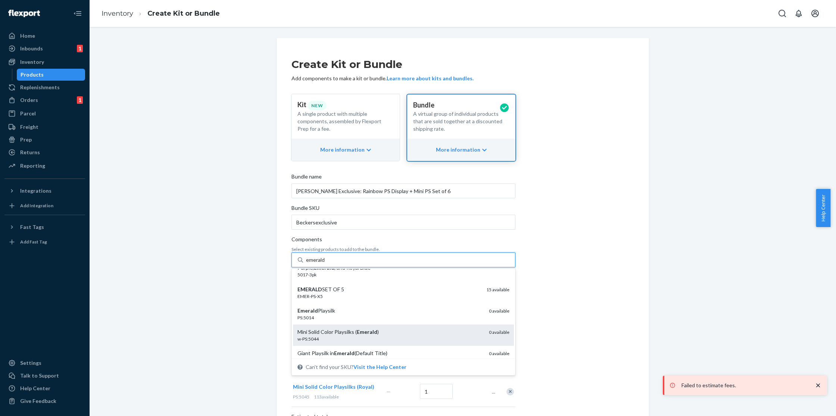
click at [347, 330] on div "Mini Solid Color Playsilks ( Emerald )" at bounding box center [389, 331] width 185 height 7
click at [325, 263] on input "emerald" at bounding box center [315, 259] width 19 height 7
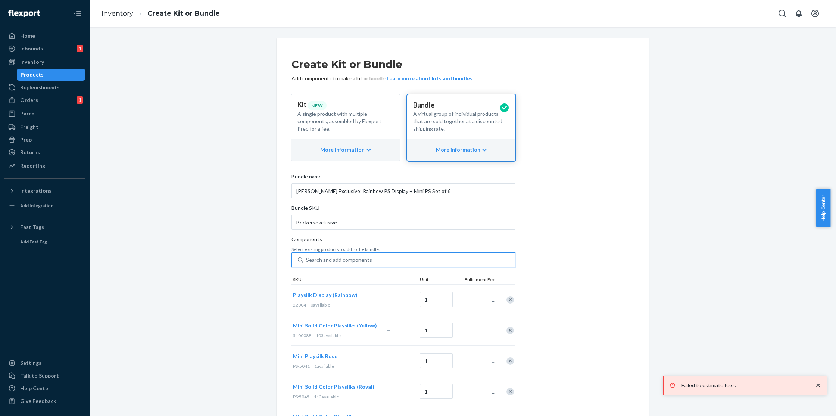
click at [336, 262] on div "Search and add components" at bounding box center [339, 259] width 66 height 7
click at [307, 262] on input "0 results available. Select is focused ,type to refine list, press Down to open…" at bounding box center [306, 259] width 1 height 7
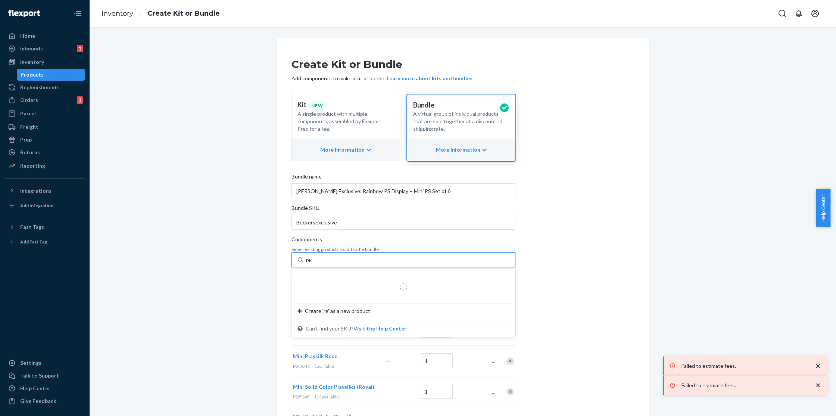
type input "red"
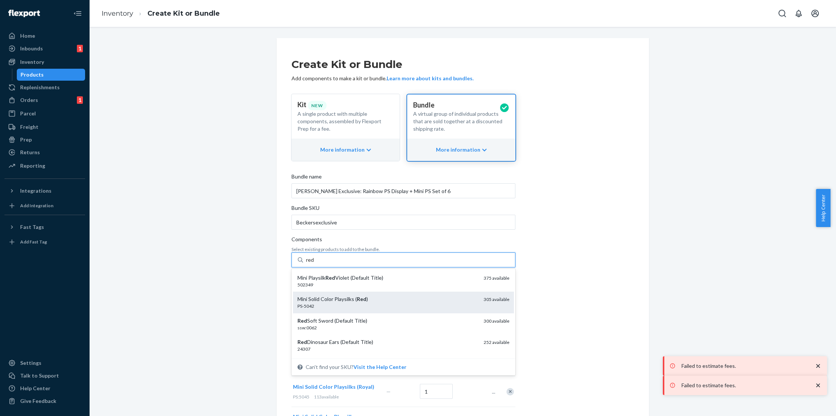
click at [339, 298] on div "Mini Solid Color Playsilks ( Red )" at bounding box center [387, 298] width 180 height 7
click at [314, 263] on input "red" at bounding box center [310, 259] width 9 height 7
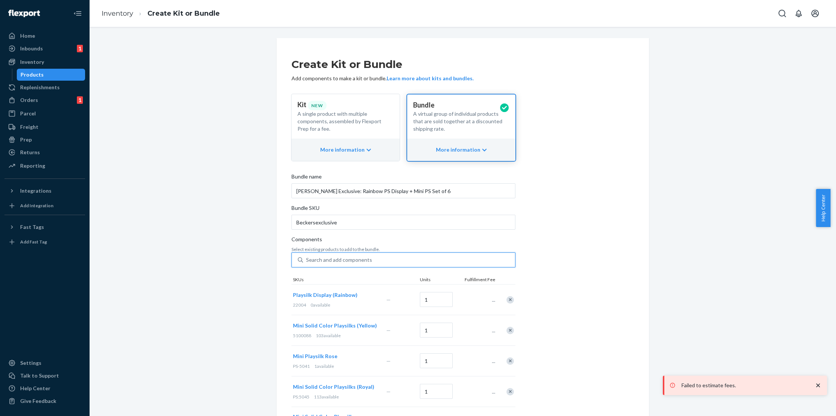
click at [326, 260] on div "Search and add components" at bounding box center [339, 259] width 66 height 7
click at [307, 260] on input "0 results available. Use Up and Down to choose options, press Enter to select t…" at bounding box center [306, 259] width 1 height 7
type input "purple"
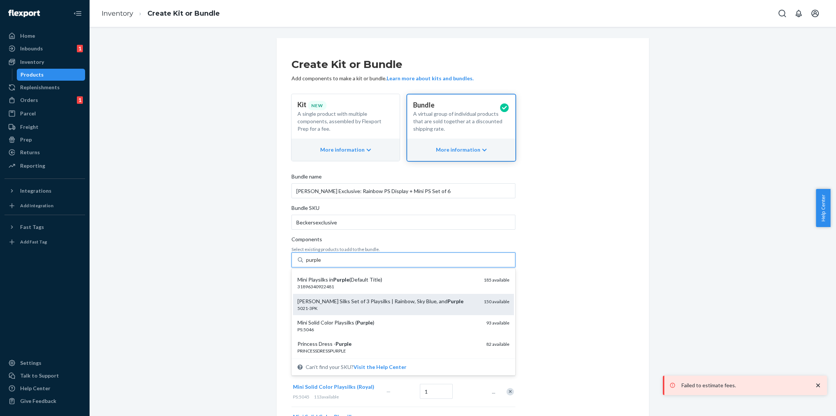
scroll to position [24, 0]
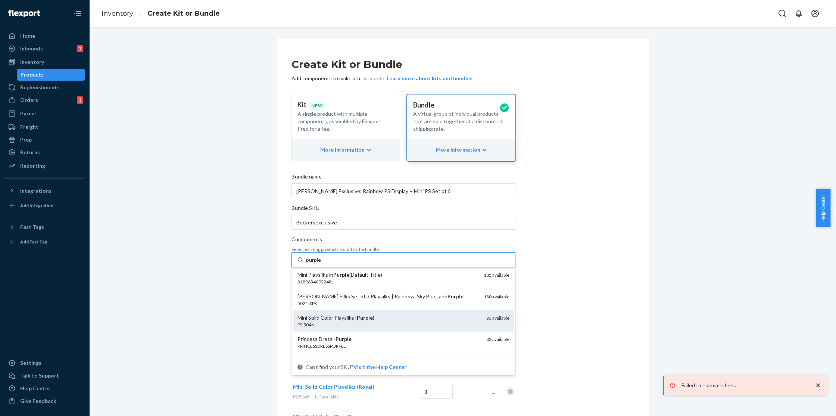
click at [343, 320] on div "Mini Solid Color Playsilks ( Purple )" at bounding box center [388, 317] width 183 height 7
click at [322, 263] on input "purple" at bounding box center [314, 259] width 16 height 7
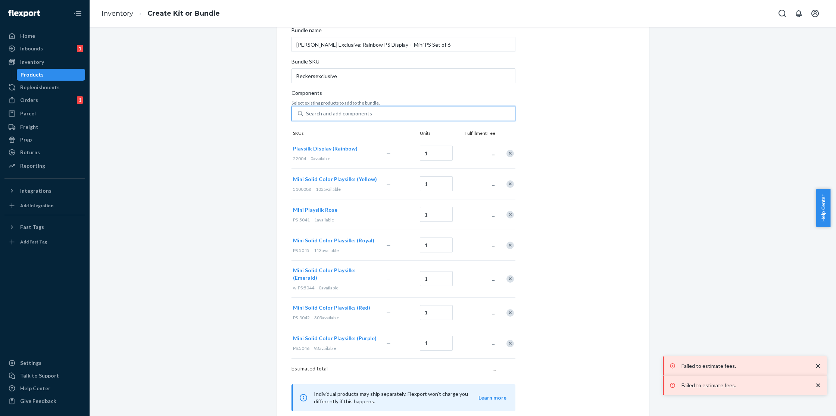
scroll to position [174, 0]
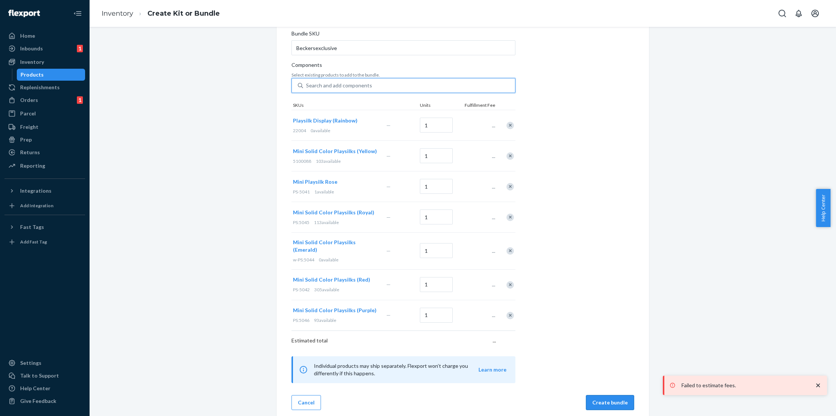
click at [602, 395] on button "Create bundle" at bounding box center [610, 402] width 48 height 15
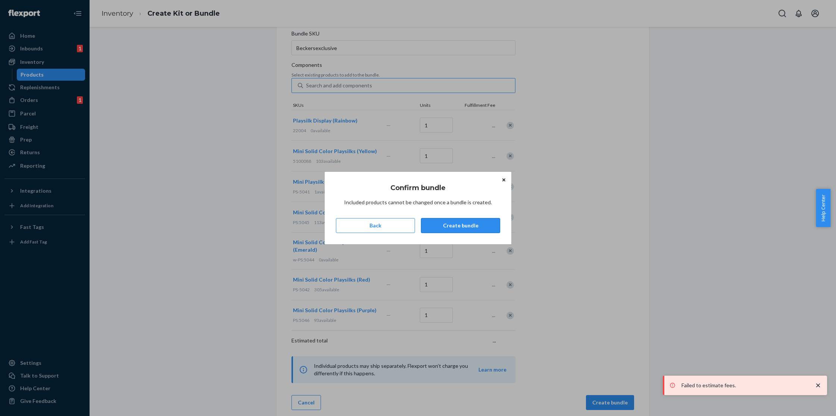
click at [485, 222] on button "Create bundle" at bounding box center [460, 225] width 79 height 15
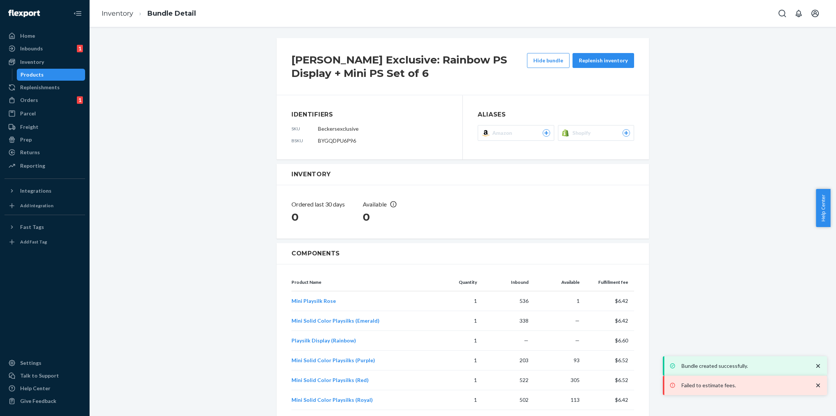
click at [582, 133] on span "Shopify" at bounding box center [582, 132] width 21 height 7
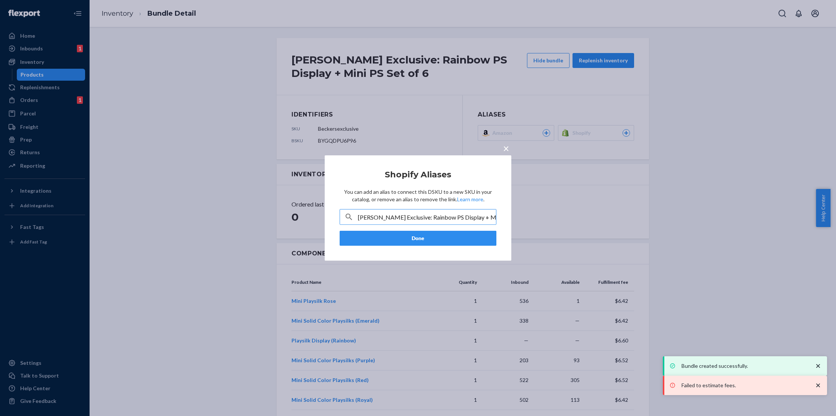
scroll to position [0, 10]
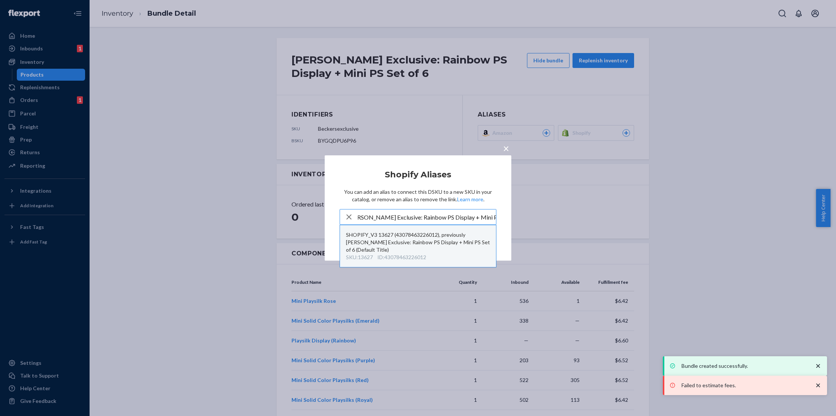
type input "[PERSON_NAME] Exclusive: Rainbow PS Display + Mini PS Set of 6"
click at [422, 238] on div "SHOPIFY_V3 13627 (43078463226012), previously [PERSON_NAME] Exclusive: Rainbow …" at bounding box center [418, 242] width 144 height 22
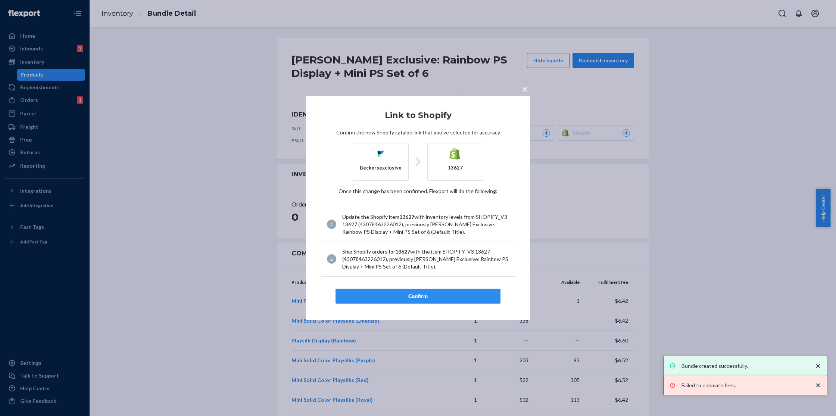
click at [424, 295] on div "Confirm" at bounding box center [418, 295] width 152 height 7
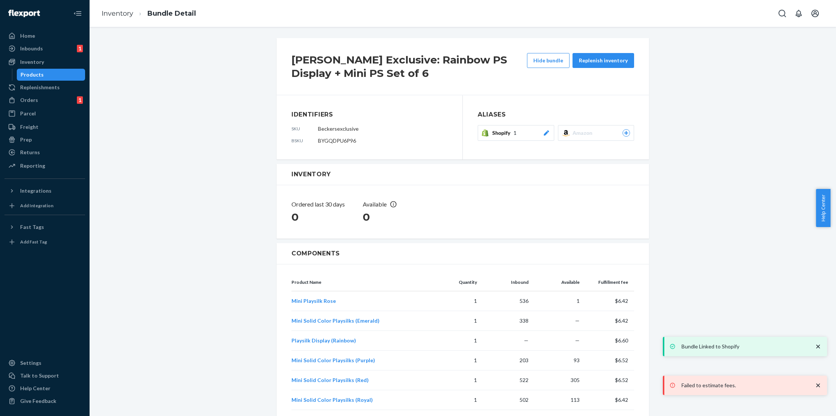
click at [672, 185] on div "[PERSON_NAME] Exclusive: Rainbow PS Display + Mini PS Set of 6 Hide bundle Repl…" at bounding box center [462, 271] width 735 height 471
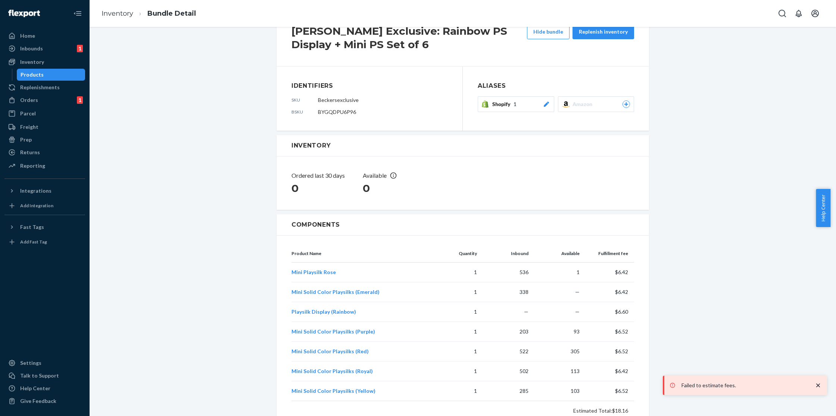
scroll to position [91, 0]
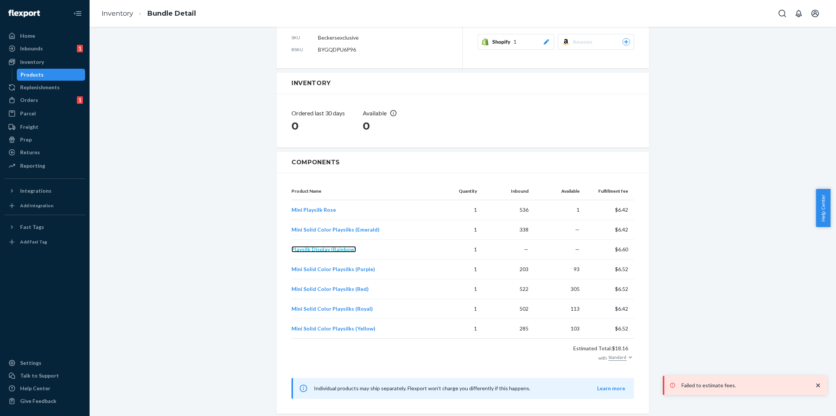
click at [335, 247] on span "Playsilk Display (Rainbow)" at bounding box center [323, 249] width 65 height 6
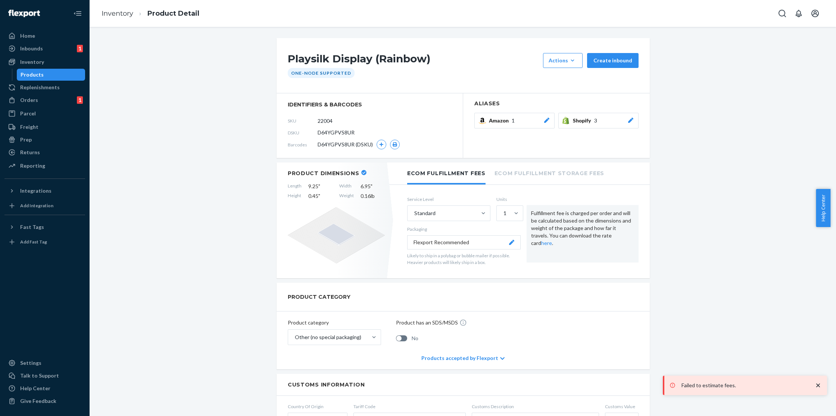
scroll to position [235, 0]
